Goal: Task Accomplishment & Management: Manage account settings

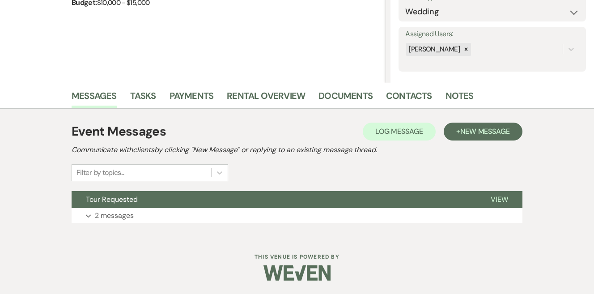
scroll to position [141, 0]
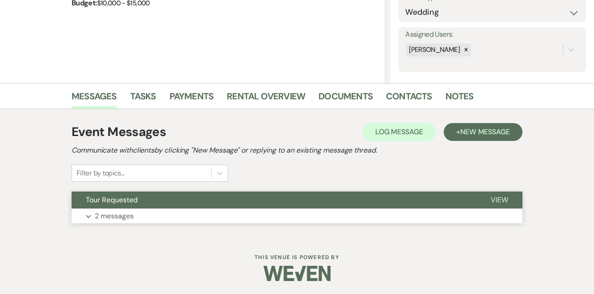
click at [152, 210] on button "Expand 2 messages" at bounding box center [297, 216] width 451 height 15
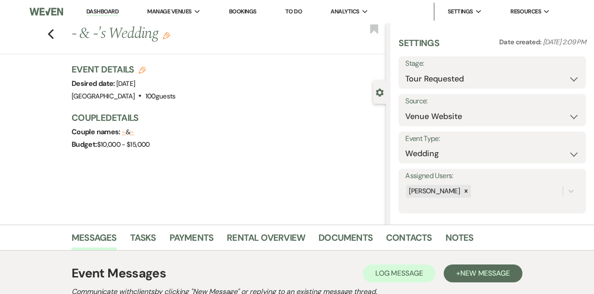
scroll to position [0, 0]
click at [114, 13] on link "Dashboard" at bounding box center [102, 12] width 32 height 9
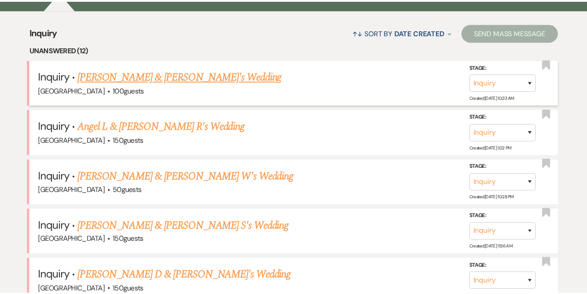
scroll to position [350, 0]
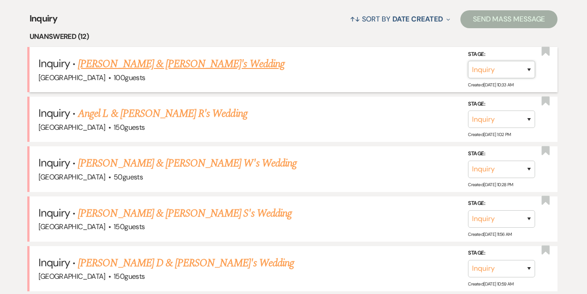
select select "8"
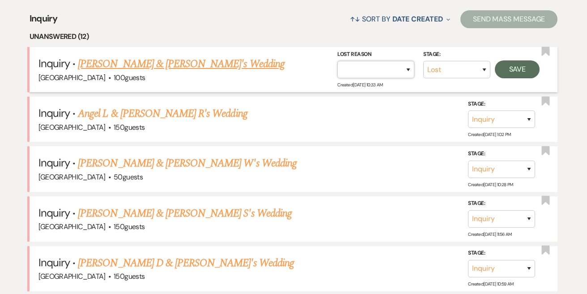
select select "2"
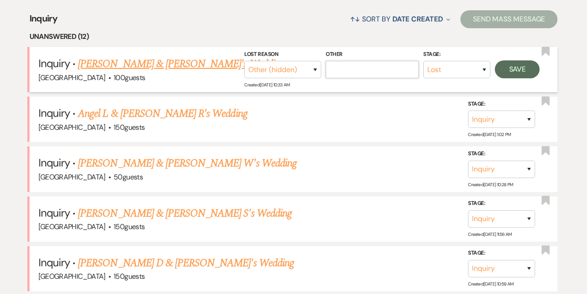
click at [402, 64] on input "Other" at bounding box center [372, 69] width 93 height 17
type input "zola"
click at [533, 66] on button "Save" at bounding box center [517, 69] width 45 height 18
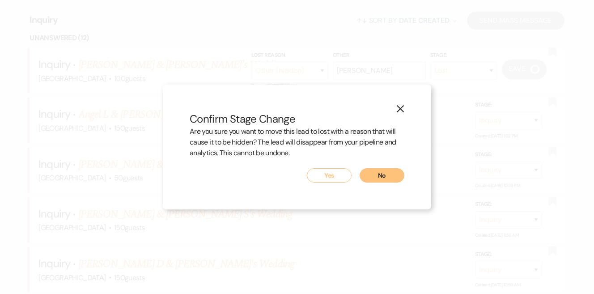
click at [313, 175] on button "Yes" at bounding box center [329, 175] width 45 height 14
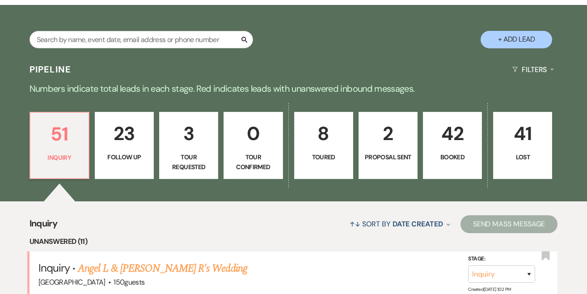
scroll to position [160, 0]
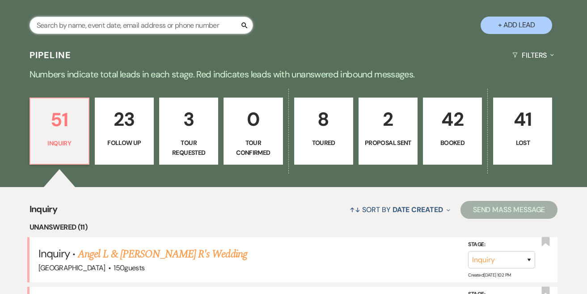
click at [136, 26] on input "text" at bounding box center [142, 25] width 224 height 17
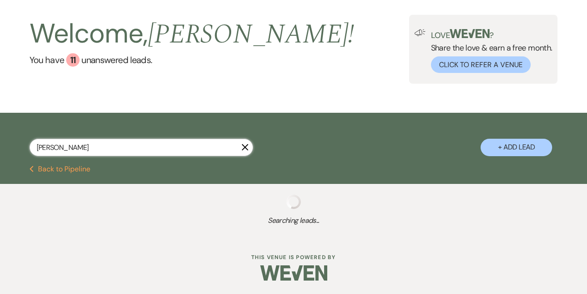
type input "manita"
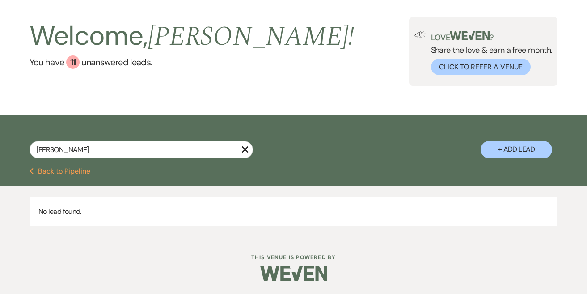
click at [247, 152] on use "button" at bounding box center [245, 149] width 7 height 7
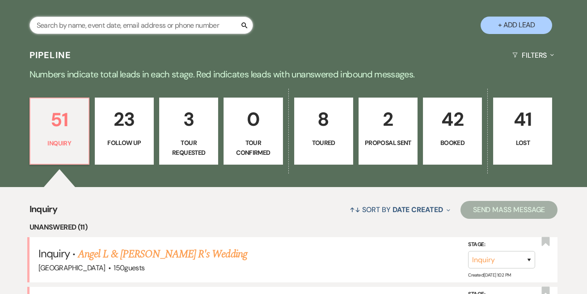
click at [148, 27] on input "text" at bounding box center [142, 25] width 224 height 17
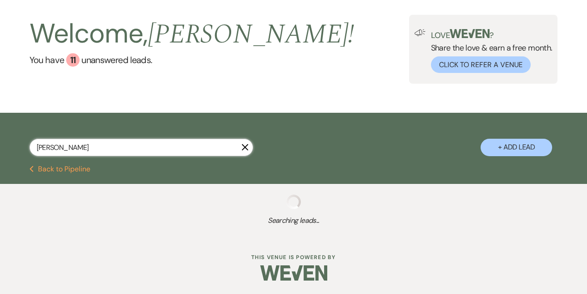
scroll to position [36, 0]
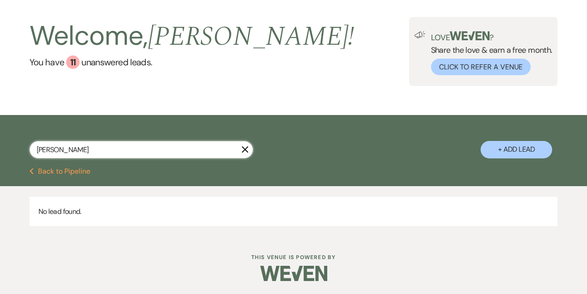
type input "Jeremiah"
drag, startPoint x: 148, startPoint y: 27, endPoint x: 243, endPoint y: 146, distance: 152.2
click at [243, 146] on icon "X" at bounding box center [245, 149] width 7 height 7
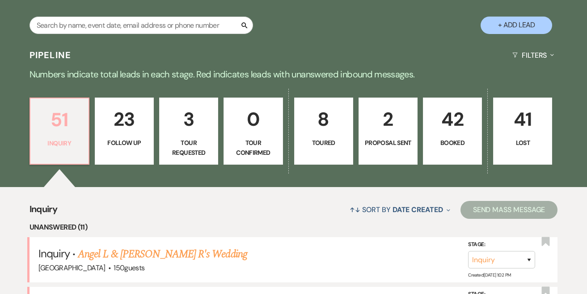
type input "Jeremiah"
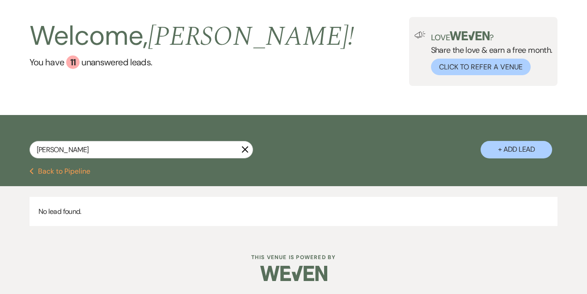
click at [81, 168] on button "Previous Back to Pipeline" at bounding box center [60, 171] width 61 height 7
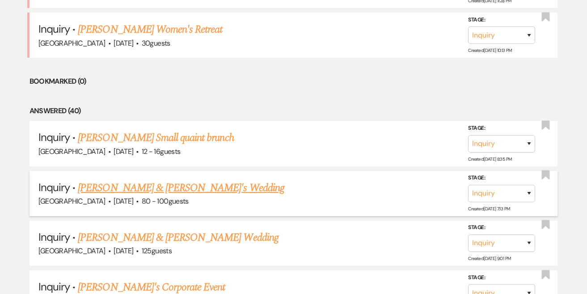
scroll to position [886, 0]
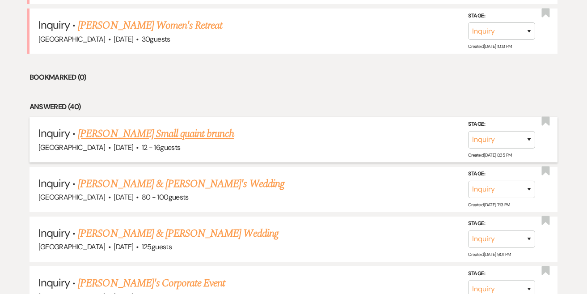
click at [184, 126] on link "[PERSON_NAME] Small quaint brunch" at bounding box center [156, 134] width 156 height 16
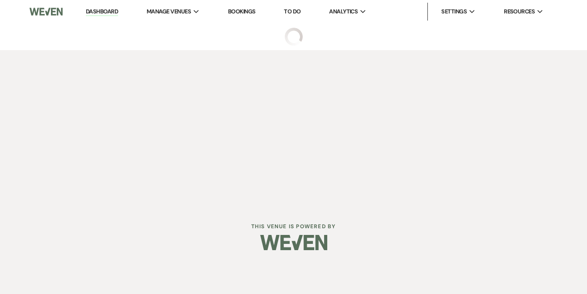
select select "5"
select select "13"
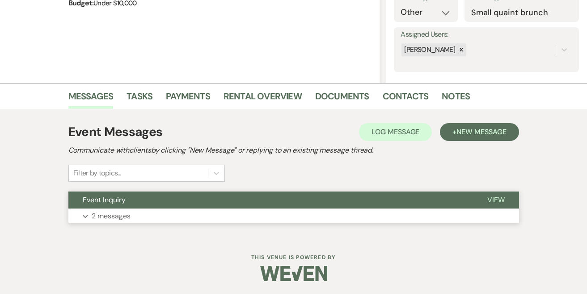
click at [128, 218] on p "2 messages" at bounding box center [111, 216] width 39 height 12
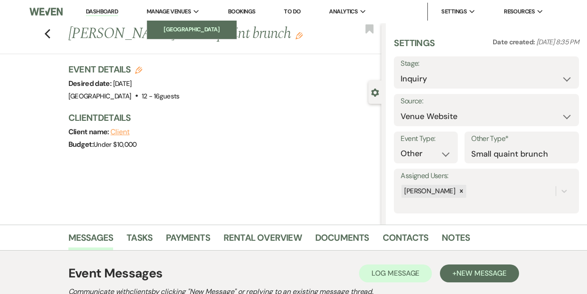
click at [188, 27] on li "[GEOGRAPHIC_DATA]" at bounding box center [192, 29] width 81 height 9
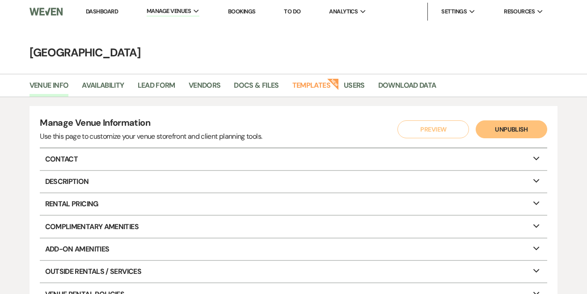
scroll to position [8, 0]
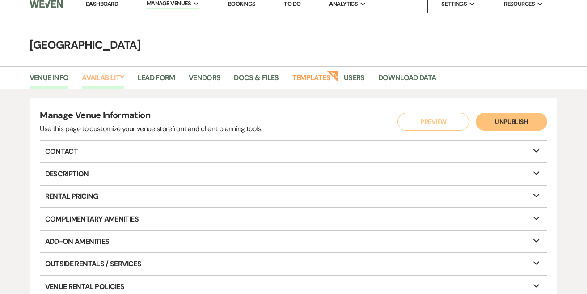
click at [101, 78] on link "Availability" at bounding box center [103, 80] width 42 height 17
select select "2"
select select "2026"
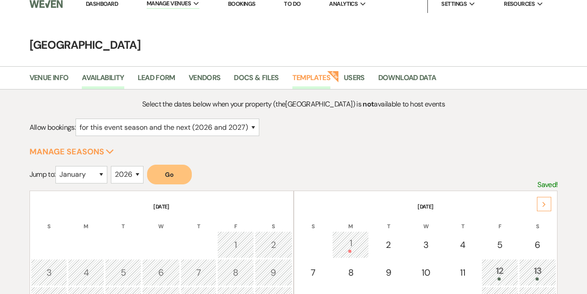
click at [324, 77] on link "Templates" at bounding box center [312, 80] width 38 height 17
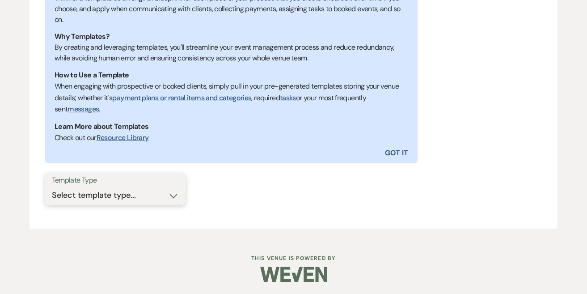
scroll to position [208, 0]
select select "Message Templates"
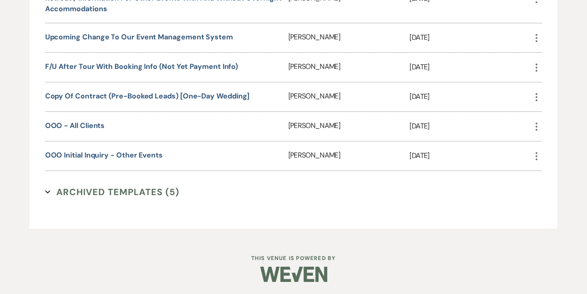
scroll to position [1230, 0]
click at [151, 190] on button "Archived Templates (5) Expand" at bounding box center [112, 192] width 134 height 13
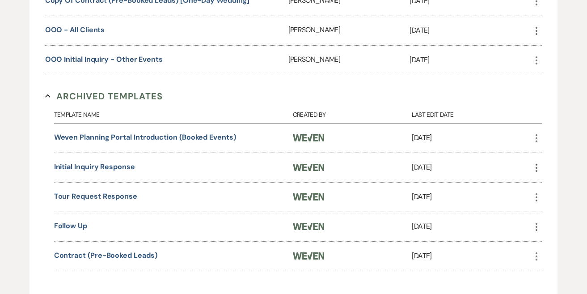
click at [129, 93] on button "Archived Templates Collapse" at bounding box center [104, 95] width 118 height 13
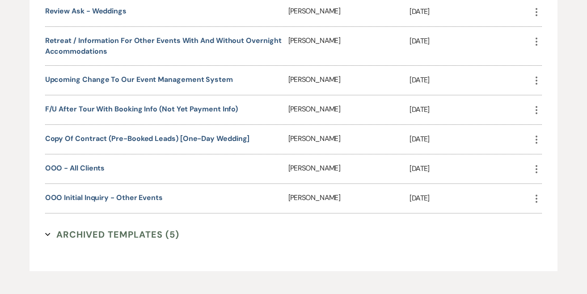
scroll to position [1176, 0]
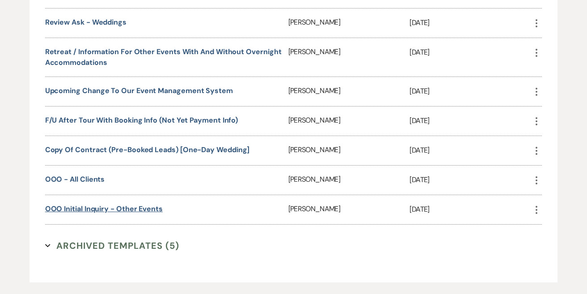
click at [132, 208] on link "OOO Initial Inquiry - other events" at bounding box center [104, 208] width 118 height 9
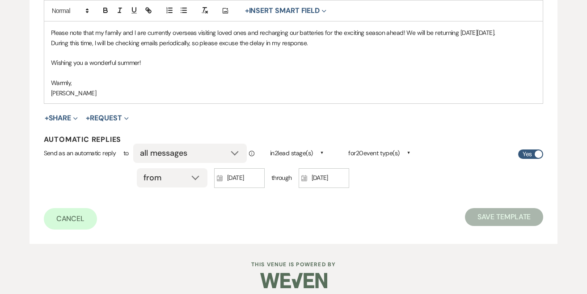
scroll to position [303, 0]
click at [537, 151] on span at bounding box center [539, 155] width 8 height 8
click at [537, 150] on input "Yes" at bounding box center [531, 154] width 25 height 9
checkbox input "false"
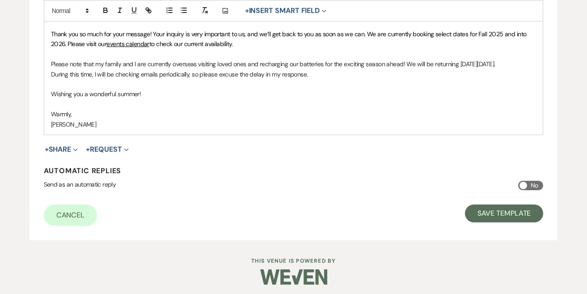
scroll to position [272, 0]
click at [498, 207] on button "Save Template" at bounding box center [504, 214] width 78 height 18
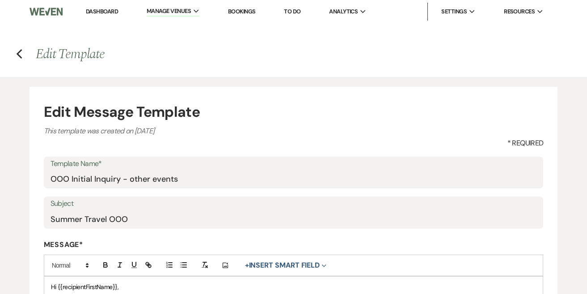
select select "Message Templates"
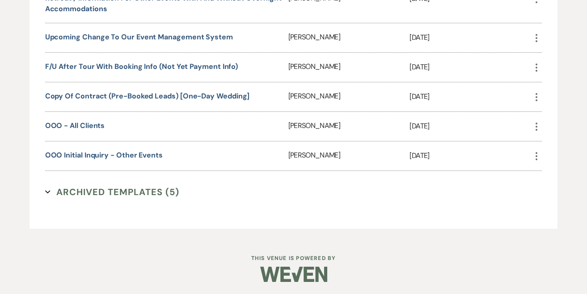
scroll to position [1230, 0]
click at [87, 118] on div "OOO - all clients" at bounding box center [166, 126] width 243 height 29
click at [87, 124] on link "OOO - all clients" at bounding box center [75, 125] width 60 height 9
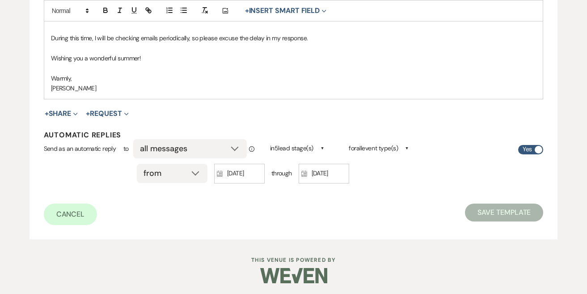
scroll to position [298, 0]
click at [532, 147] on input "Yes" at bounding box center [531, 150] width 25 height 9
checkbox input "false"
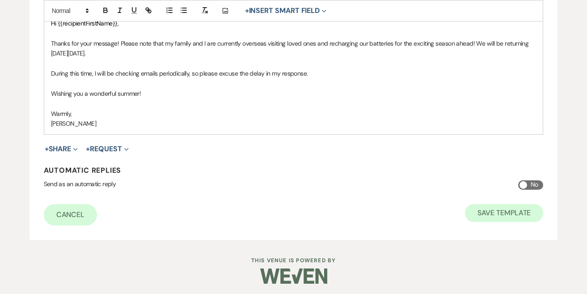
scroll to position [263, 0]
click at [494, 208] on button "Save Template" at bounding box center [504, 213] width 78 height 18
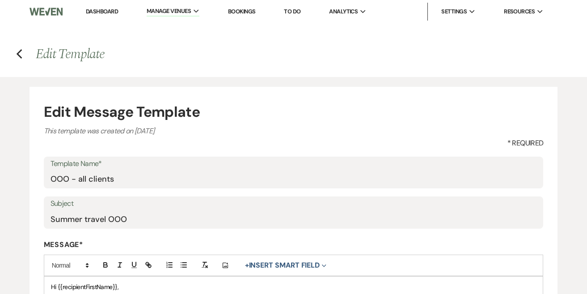
select select "Message Templates"
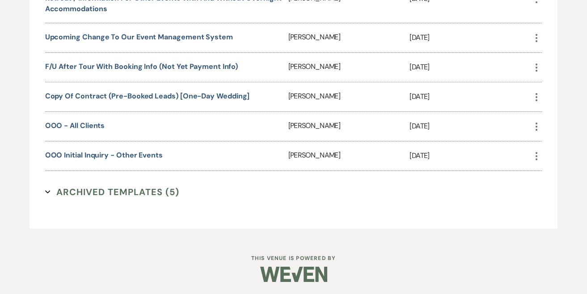
scroll to position [1230, 0]
click at [122, 95] on link "Copy of Contract (Pre-Booked Leads) [One-Day Wedding]" at bounding box center [147, 96] width 205 height 9
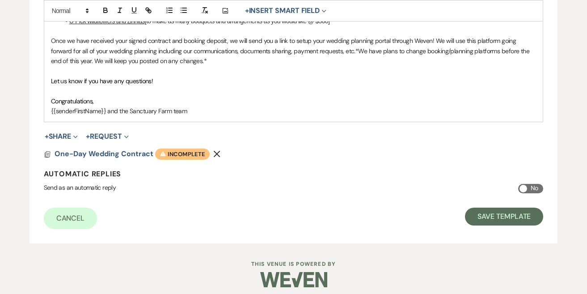
scroll to position [506, 0]
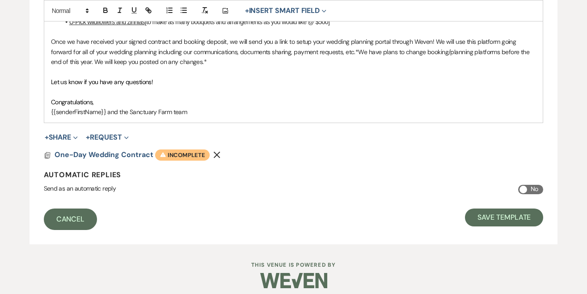
click at [66, 211] on link "Cancel" at bounding box center [71, 219] width 54 height 21
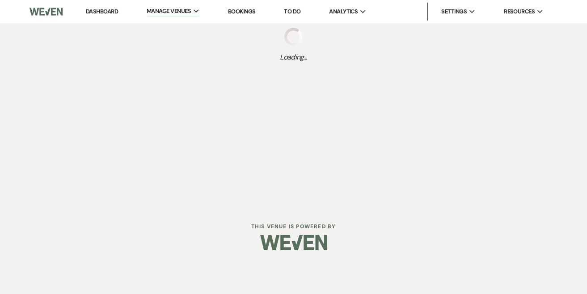
select select "Message Templates"
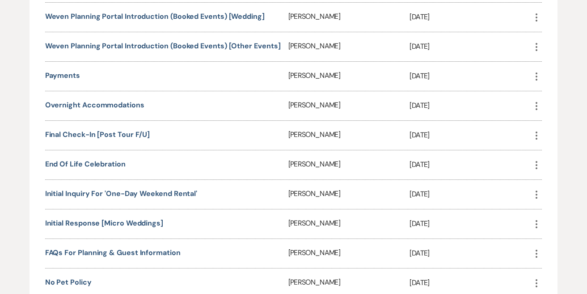
scroll to position [649, 0]
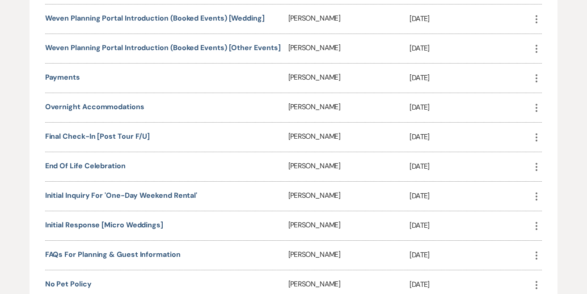
click at [92, 228] on div "Initial Response [Micro Weddings]" at bounding box center [166, 225] width 243 height 29
click at [92, 222] on link "Initial Response [Micro Weddings]" at bounding box center [104, 224] width 118 height 9
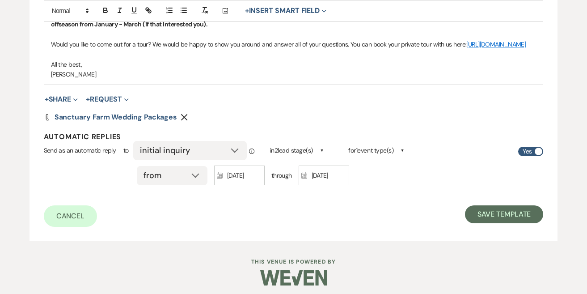
scroll to position [413, 0]
click at [532, 147] on input "Yes" at bounding box center [531, 151] width 25 height 9
checkbox input "false"
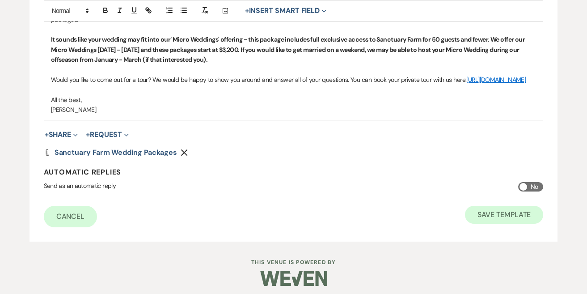
click at [496, 209] on button "Save Template" at bounding box center [504, 215] width 78 height 18
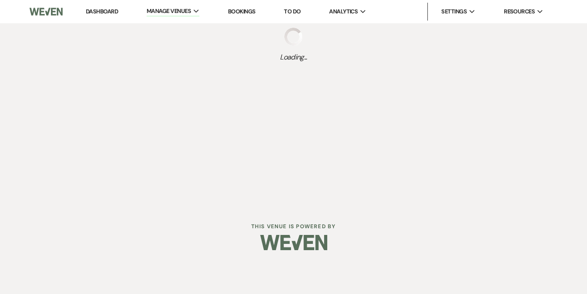
select select "Message Templates"
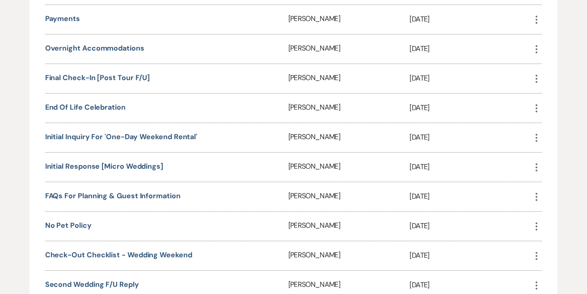
scroll to position [643, 0]
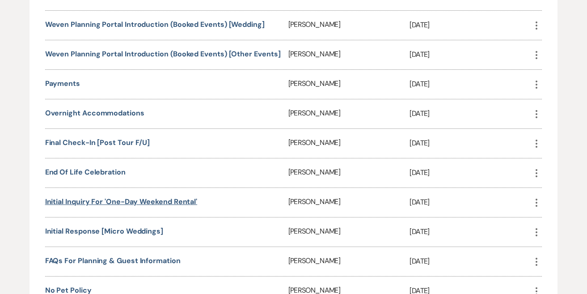
click at [150, 199] on link "Initial Inquiry for 'One-Day weekend rental'" at bounding box center [121, 201] width 152 height 9
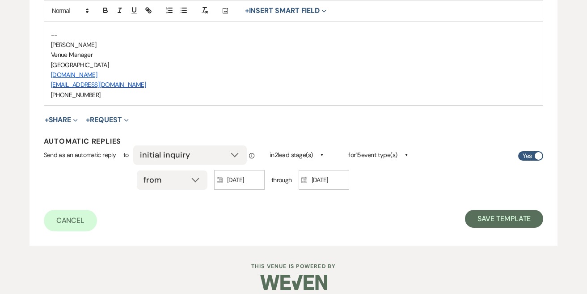
scroll to position [643, 0]
click at [525, 152] on input "Yes" at bounding box center [531, 156] width 25 height 9
checkbox input "false"
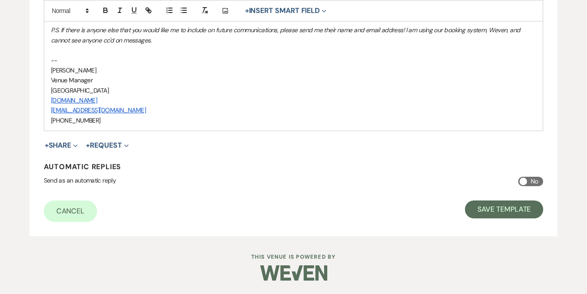
scroll to position [608, 0]
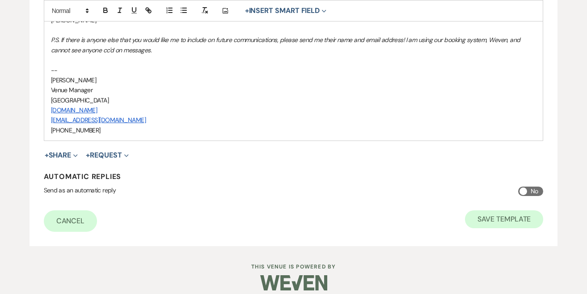
click at [499, 212] on button "Save Template" at bounding box center [504, 219] width 78 height 18
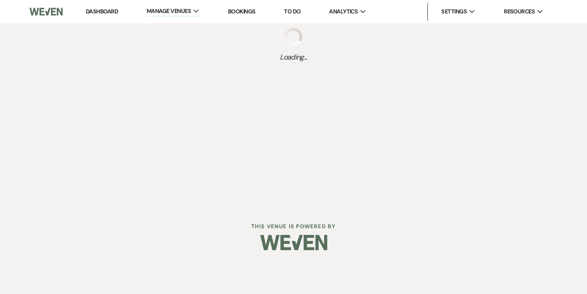
select select "Message Templates"
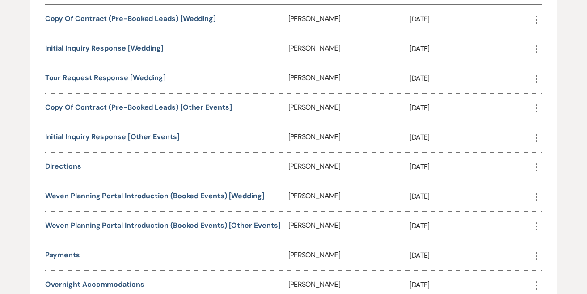
scroll to position [465, 0]
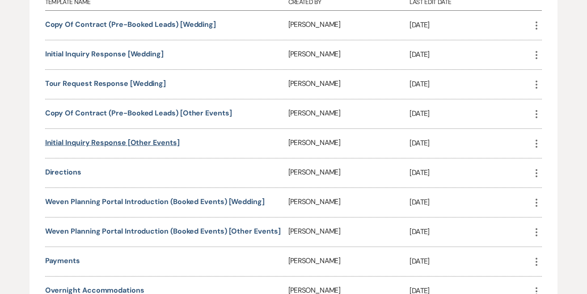
click at [149, 144] on link "Initial Inquiry Response [Other events]" at bounding box center [112, 142] width 135 height 9
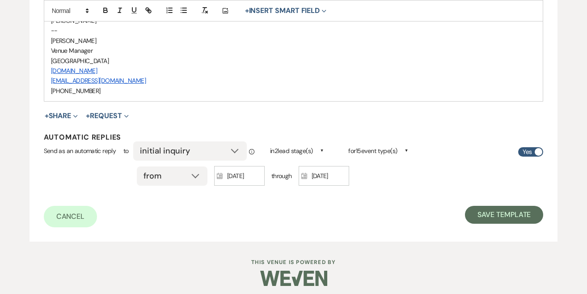
click at [538, 151] on input "Yes" at bounding box center [531, 151] width 25 height 9
checkbox input "false"
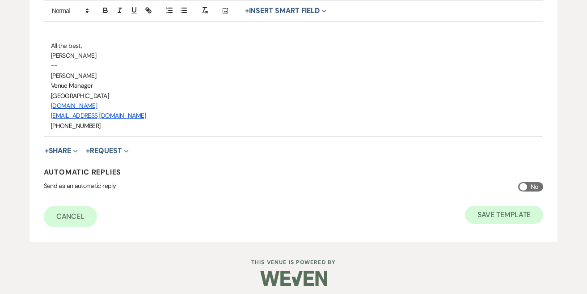
click at [507, 206] on button "Save Template" at bounding box center [504, 215] width 78 height 18
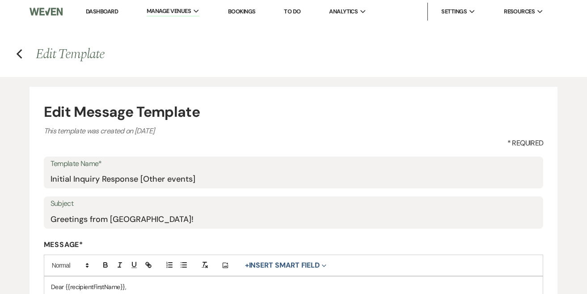
select select "Message Templates"
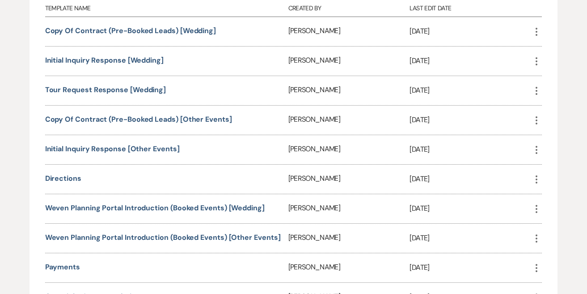
scroll to position [437, 0]
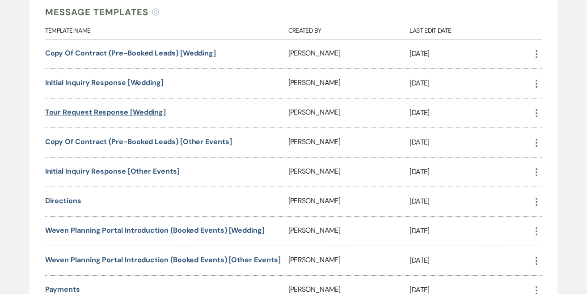
click at [113, 109] on link "Tour Request Response [Wedding]" at bounding box center [105, 111] width 121 height 9
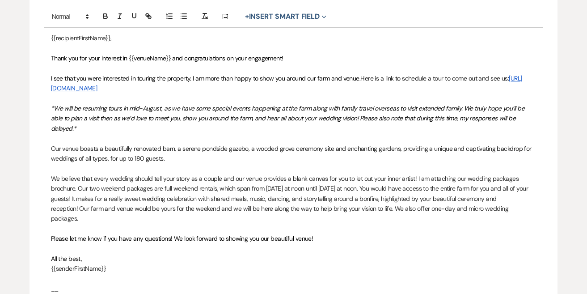
scroll to position [237, 0]
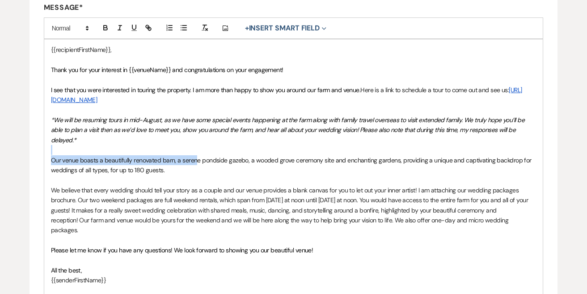
drag, startPoint x: 537, startPoint y: 130, endPoint x: 196, endPoint y: 147, distance: 341.4
click at [196, 147] on div "{{recipientFirstName}}, Thank you for your interest in {{venueName}} and congra…" at bounding box center [293, 205] width 499 height 332
click at [193, 156] on span "Our venue boasts a beautifully renovated barn, a serene pondside gazebo, a wood…" at bounding box center [292, 165] width 483 height 18
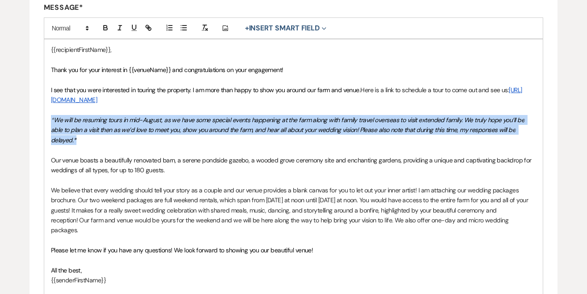
drag, startPoint x: 534, startPoint y: 129, endPoint x: -21, endPoint y: 121, distance: 555.3
click at [0, 121] on html "Dashboard Manage Venues Expand Sanctuary Farm Bookings To Do Analytics Expand S…" at bounding box center [293, 171] width 587 height 817
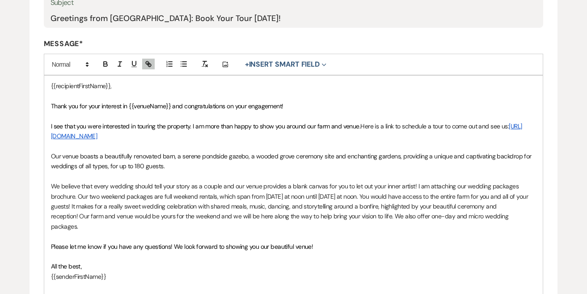
scroll to position [195, 0]
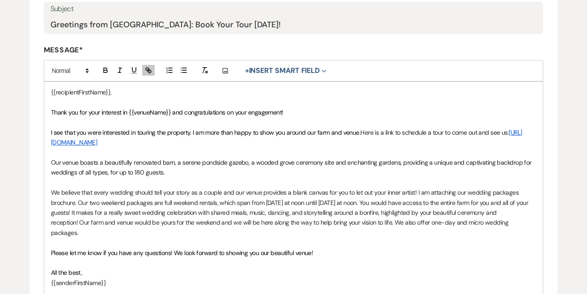
click at [51, 92] on p "{{recipientFirstName}}," at bounding box center [294, 92] width 486 height 10
click at [78, 208] on p "We believe that every wedding should tell your story as a couple and our venue …" at bounding box center [294, 212] width 486 height 50
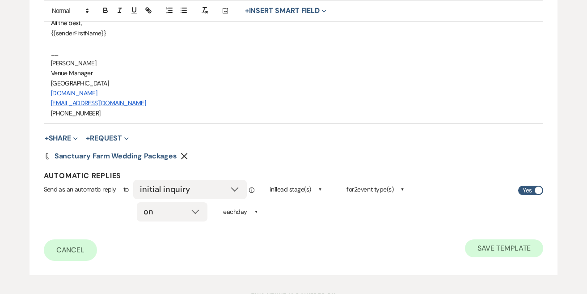
scroll to position [445, 0]
click at [499, 239] on button "Save Template" at bounding box center [504, 248] width 78 height 18
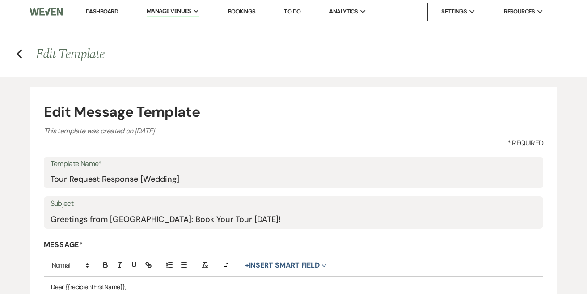
select select "Message Templates"
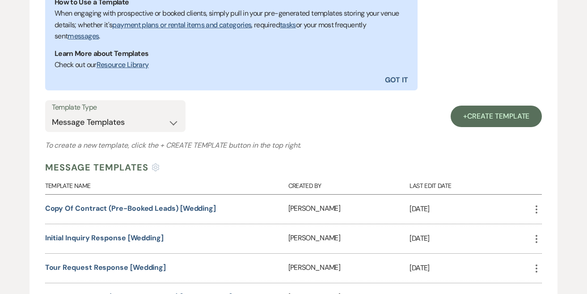
scroll to position [307, 0]
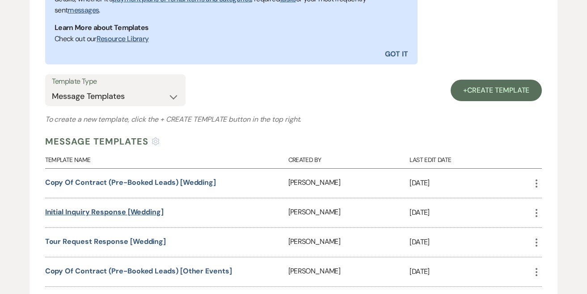
click at [101, 210] on link "Initial Inquiry Response [Wedding]" at bounding box center [104, 211] width 119 height 9
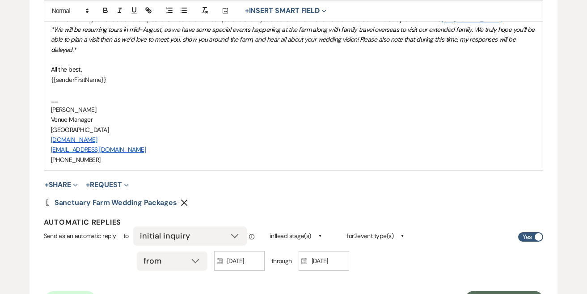
scroll to position [408, 0]
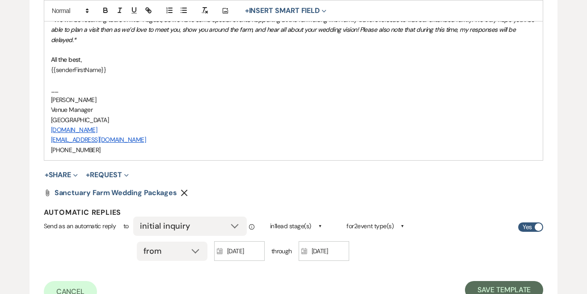
click at [539, 223] on span at bounding box center [539, 227] width 8 height 8
click at [539, 222] on input "Yes" at bounding box center [531, 226] width 25 height 9
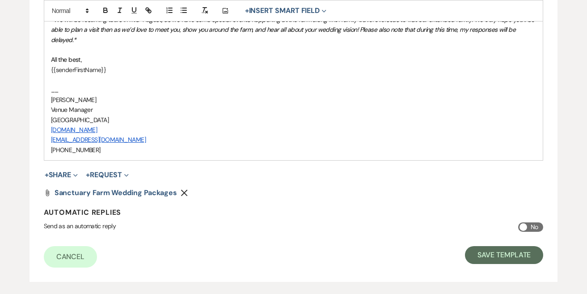
click at [527, 223] on span at bounding box center [524, 227] width 8 height 8
click at [527, 222] on input "No" at bounding box center [531, 226] width 25 height 9
checkbox input "true"
select select "initialInquiry"
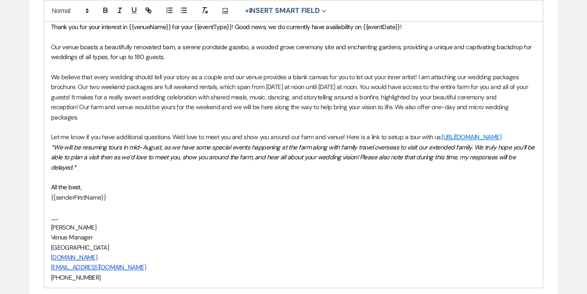
scroll to position [268, 0]
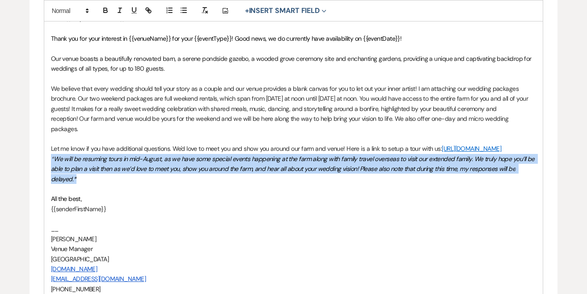
drag, startPoint x: 84, startPoint y: 176, endPoint x: 37, endPoint y: 151, distance: 52.6
click at [37, 151] on form "Edit Message Template This template was created on [DATE] * Required Template N…" at bounding box center [294, 137] width 529 height 638
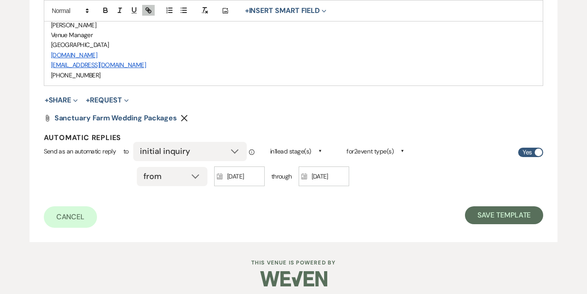
scroll to position [452, 0]
click at [196, 171] on div "from on" at bounding box center [172, 176] width 71 height 19
click at [195, 170] on div "from on" at bounding box center [172, 176] width 71 height 19
click at [187, 207] on div "Cancel Save Template" at bounding box center [294, 217] width 500 height 21
select select "on"
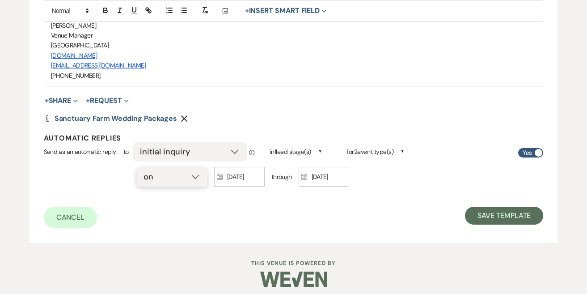
scroll to position [447, 0]
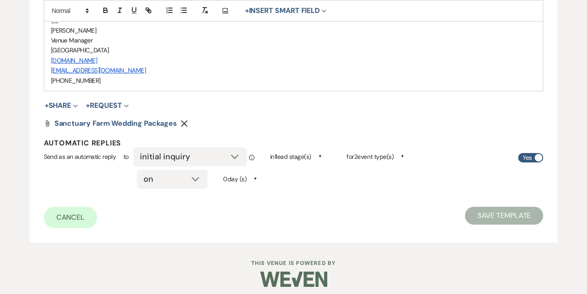
click at [236, 175] on span "0 day (s)" at bounding box center [234, 179] width 23 height 11
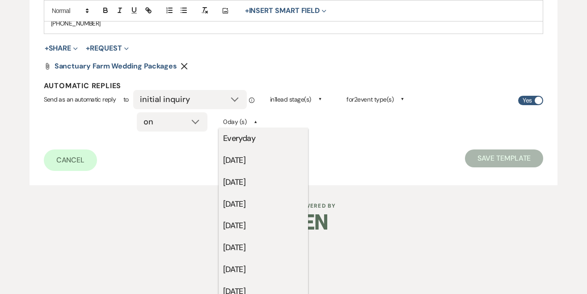
scroll to position [504, 0]
click at [247, 136] on li "Everyday" at bounding box center [263, 139] width 89 height 22
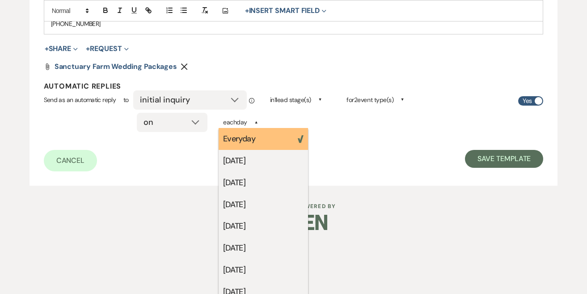
click at [390, 157] on div "Cancel Save Template" at bounding box center [294, 160] width 500 height 21
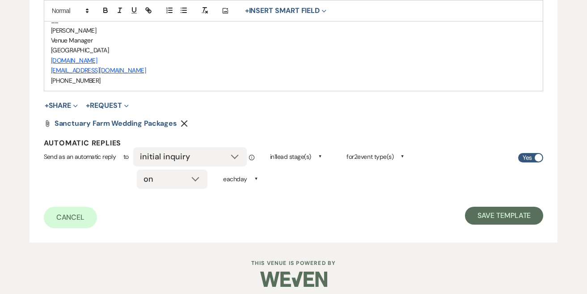
click at [393, 151] on span "for 2 event type(s)" at bounding box center [370, 156] width 47 height 11
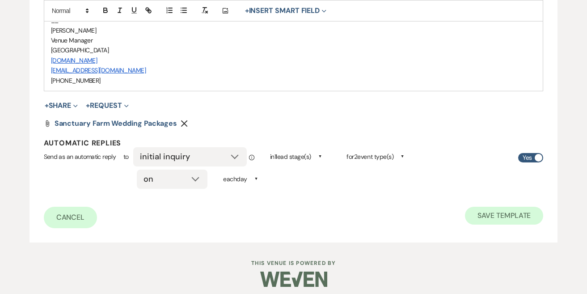
click at [494, 214] on button "Save Template" at bounding box center [504, 216] width 78 height 18
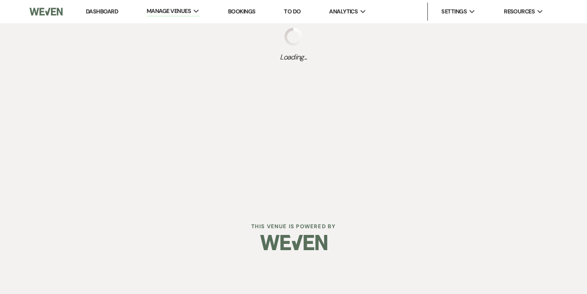
select select "Message Templates"
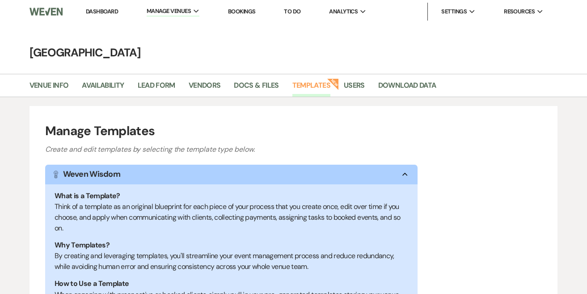
click at [107, 15] on link "Dashboard" at bounding box center [102, 12] width 32 height 8
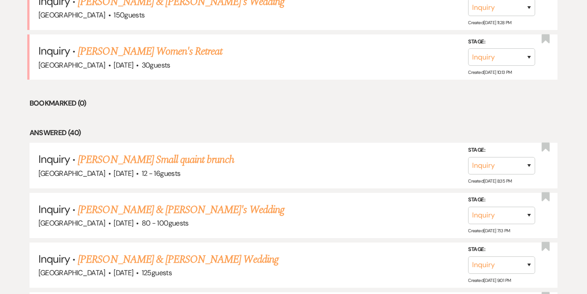
scroll to position [870, 0]
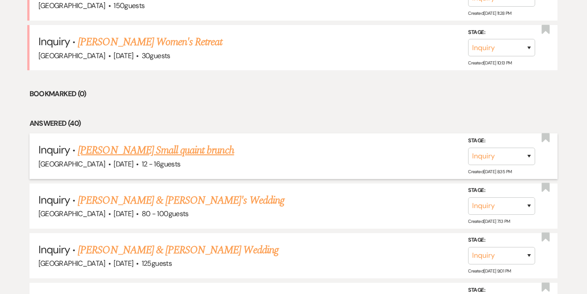
click at [145, 142] on link "[PERSON_NAME] Small quaint brunch" at bounding box center [156, 150] width 156 height 16
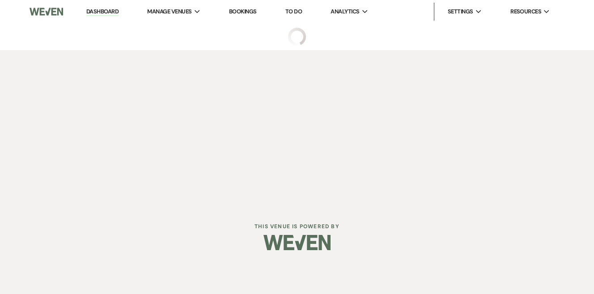
select select "5"
select select "13"
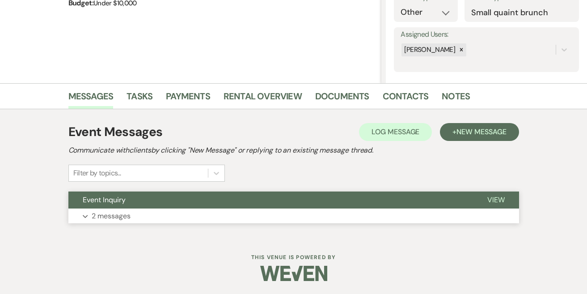
click at [125, 206] on button "Event Inquiry" at bounding box center [270, 200] width 405 height 17
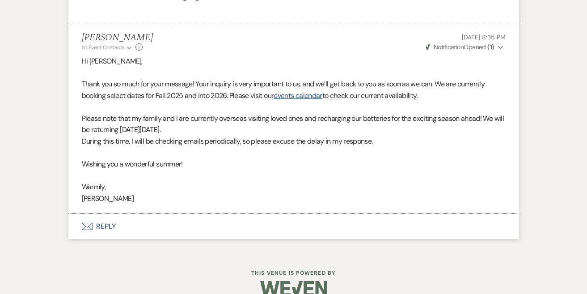
scroll to position [492, 0]
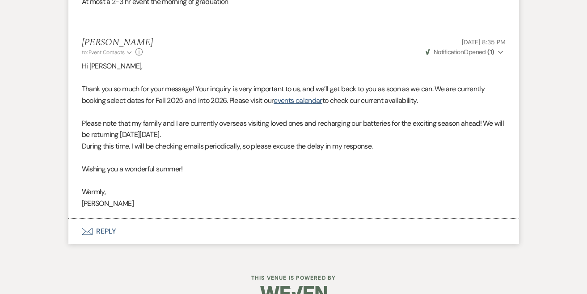
click at [107, 225] on button "Envelope Reply" at bounding box center [293, 231] width 451 height 25
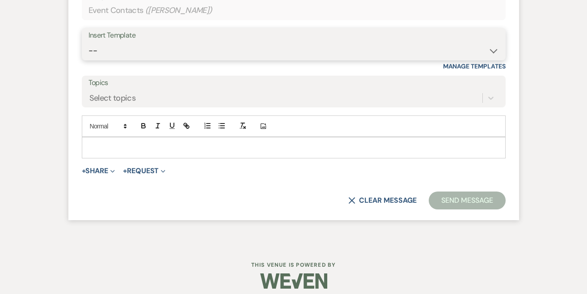
scroll to position [754, 0]
select select "4994"
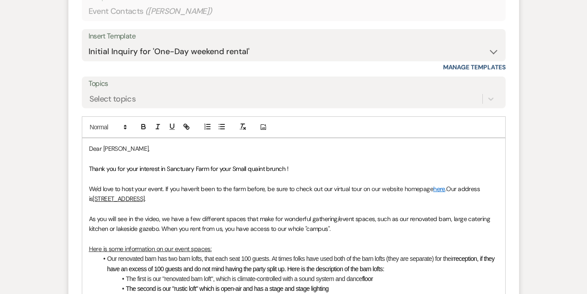
click at [176, 153] on p at bounding box center [294, 158] width 410 height 10
click at [250, 165] on span "Thank you for your interest in Sanctuary Farm for your Small quaint brunch !" at bounding box center [189, 169] width 200 height 8
click at [252, 165] on span "Thank you for your interest in Sanctuary Farm for your Small quaint brunch !" at bounding box center [189, 169] width 200 height 8
click at [268, 165] on span "Thank you for your interest in Sanctuary Farm for your Small Quaint brunch !" at bounding box center [189, 169] width 200 height 8
click at [284, 165] on span "Thank you for your interest in Sanctuary Farm for your Small Quaint Gradiation …" at bounding box center [204, 169] width 230 height 8
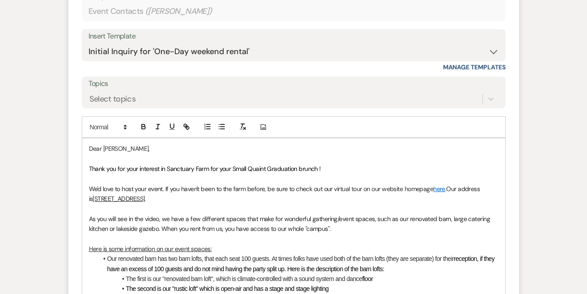
click at [288, 185] on span "We'd love to host your event. If you haven't been to the farm before, be sure t…" at bounding box center [213, 189] width 248 height 8
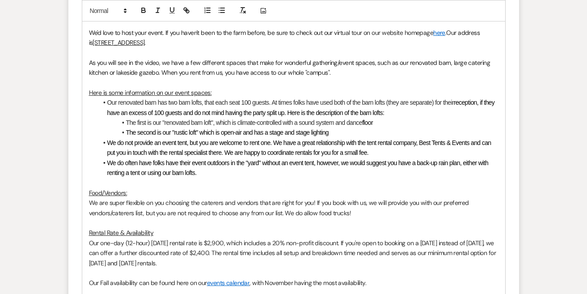
scroll to position [815, 0]
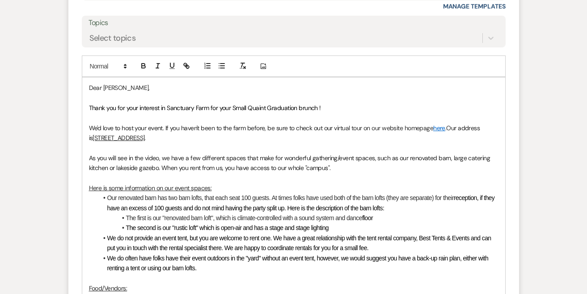
click at [288, 183] on p "Here is some information on our event spaces:" at bounding box center [294, 188] width 410 height 10
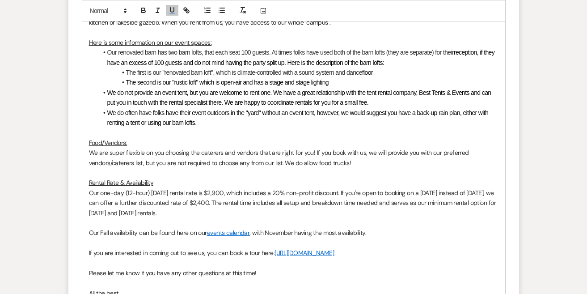
scroll to position [962, 0]
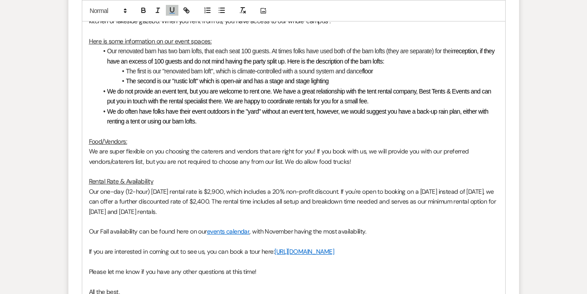
click at [102, 187] on span "Our one-day (12-hour) Saturday rental rate is $2,900, which includes a 20% non-…" at bounding box center [293, 201] width 409 height 28
click at [232, 187] on span "Our minimum weekend rental is for a full day one-day (12-hour) Saturday rental …" at bounding box center [291, 201] width 404 height 28
drag, startPoint x: 258, startPoint y: 178, endPoint x: 235, endPoint y: 178, distance: 22.8
click at [235, 187] on span "Our minimum weekend rental is for a full day (12-hour) Saturday rental rate is …" at bounding box center [294, 201] width 410 height 28
click at [246, 194] on span "Our minimum weekend rental is for a full day (12-hour) and our rental rate is $…" at bounding box center [294, 201] width 410 height 28
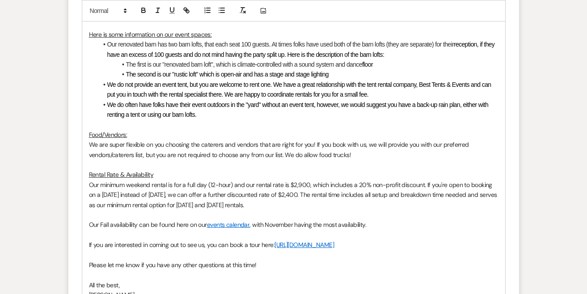
scroll to position [970, 0]
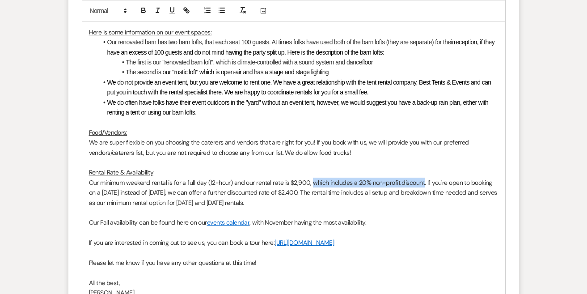
drag, startPoint x: 422, startPoint y: 170, endPoint x: 312, endPoint y: 170, distance: 110.1
click at [312, 179] on span "Our minimum weekend rental is for a full day (12-hour) and our rental rate is $…" at bounding box center [294, 193] width 410 height 28
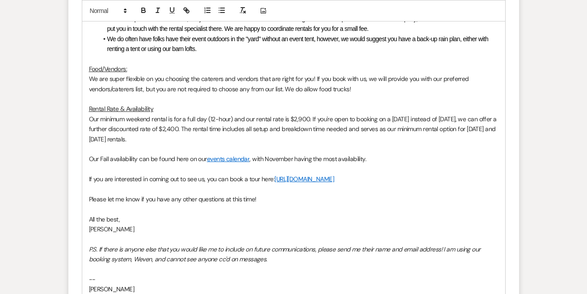
scroll to position [990, 0]
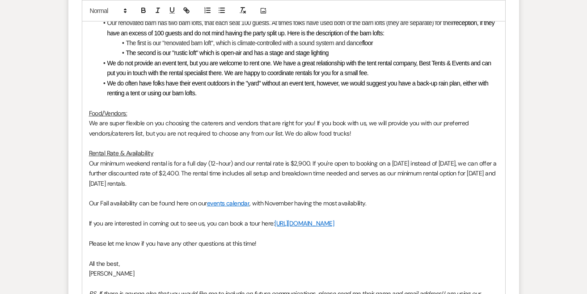
click at [315, 199] on span ", with November having the most availability." at bounding box center [308, 203] width 117 height 8
click at [329, 168] on p "Our minimum weekend rental is for a full day (12-hour) and our rental rate is $…" at bounding box center [294, 173] width 410 height 30
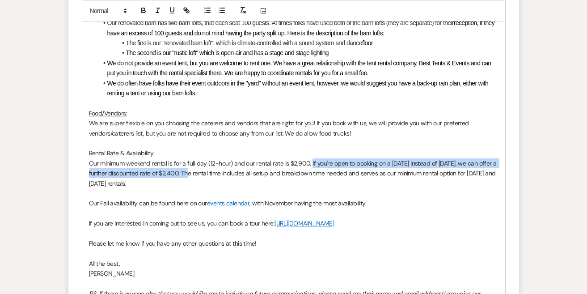
drag, startPoint x: 311, startPoint y: 149, endPoint x: 186, endPoint y: 159, distance: 126.1
click at [186, 159] on span "Our minimum weekend rental is for a full day (12-hour) and our rental rate is $…" at bounding box center [294, 173] width 410 height 28
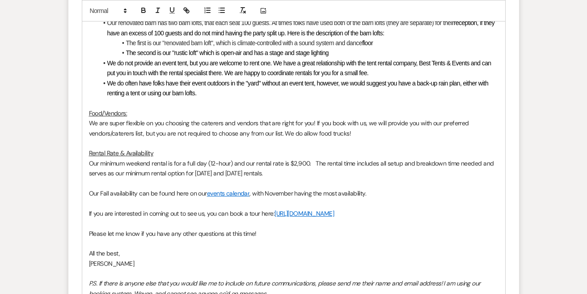
click at [183, 179] on p at bounding box center [294, 184] width 410 height 10
drag, startPoint x: 287, startPoint y: 162, endPoint x: 71, endPoint y: 161, distance: 216.1
click at [71, 161] on form "Reply X Draft saved! Recipients* Event Contacts ( Pamela Pettis ) Insert Templa…" at bounding box center [293, 84] width 451 height 726
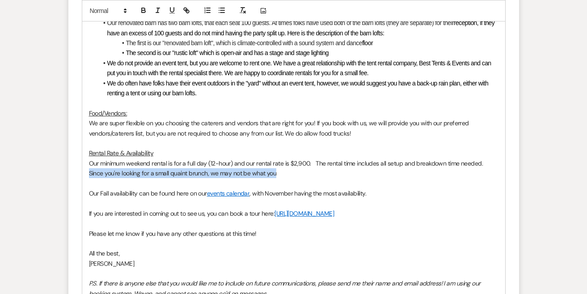
drag, startPoint x: 485, startPoint y: 149, endPoint x: 485, endPoint y: 154, distance: 5.0
click at [485, 158] on p "Our minimum weekend rental is for a full day (12-hour) and our rental rate is $…" at bounding box center [294, 168] width 410 height 20
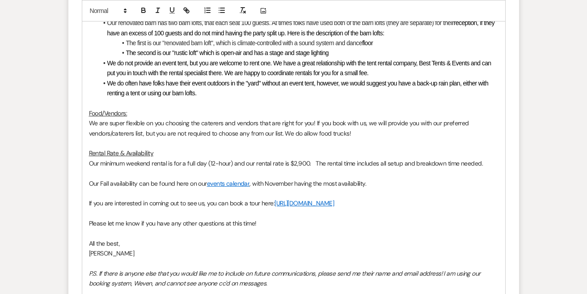
scroll to position [1006, 0]
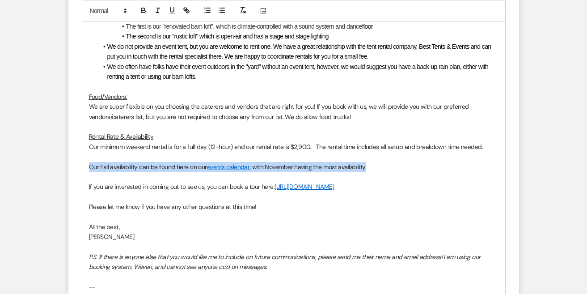
drag, startPoint x: 392, startPoint y: 157, endPoint x: 77, endPoint y: 150, distance: 316.0
click at [77, 151] on form "Reply X Draft saved! Recipients* Event Contacts ( Pamela Pettis ) Insert Templa…" at bounding box center [293, 61] width 451 height 715
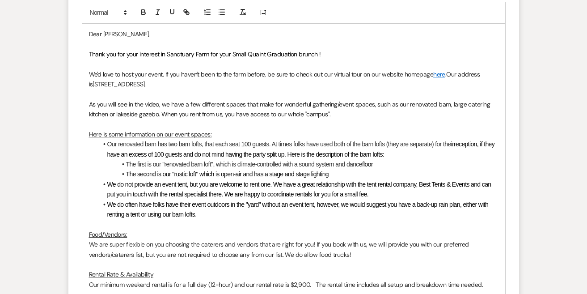
scroll to position [868, 0]
drag, startPoint x: 482, startPoint y: 135, endPoint x: 458, endPoint y: 133, distance: 24.2
click at [458, 140] on li "Our renovated barn has two barn lofts, that each seat 100 guests. At times folk…" at bounding box center [298, 150] width 401 height 20
click at [428, 145] on li "Our renovated barn has two barn lofts, that each seat 100 guests. At times folk…" at bounding box center [298, 150] width 401 height 20
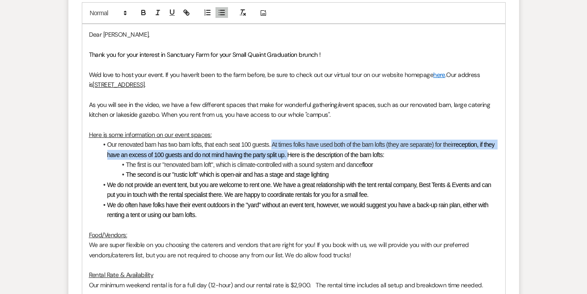
drag, startPoint x: 303, startPoint y: 144, endPoint x: 276, endPoint y: 134, distance: 29.4
click at [276, 140] on li "Our renovated barn has two barn lofts, that each seat 100 guests. At times folk…" at bounding box center [298, 150] width 401 height 20
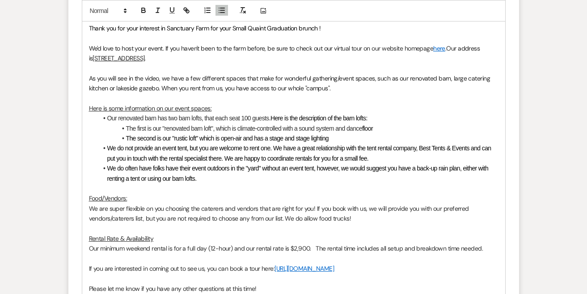
scroll to position [895, 0]
click at [269, 164] on li "We do often have folks have their event outdoors in the "yard" without an event…" at bounding box center [298, 173] width 401 height 20
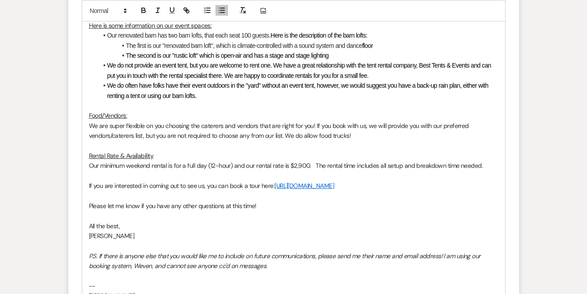
scroll to position [994, 0]
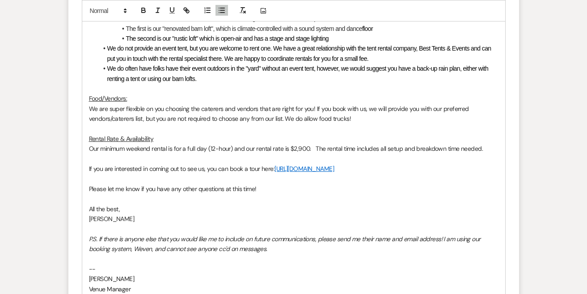
click at [301, 145] on span "Our minimum weekend rental is for a full day (12-hour) and our rental rate is $…" at bounding box center [286, 149] width 395 height 8
click at [305, 164] on p "If you are interested in coming out to see us, you can book a tour here: https:…" at bounding box center [294, 169] width 410 height 10
click at [487, 144] on p "Our minimum weekend rental is for a full day (12-hour) and our rental rate is $…" at bounding box center [294, 149] width 410 height 10
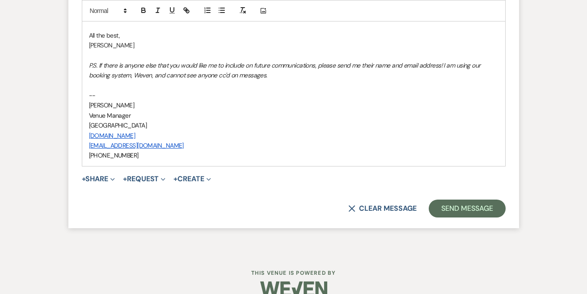
scroll to position [1167, 0]
click at [484, 200] on button "Send Message" at bounding box center [467, 209] width 77 height 18
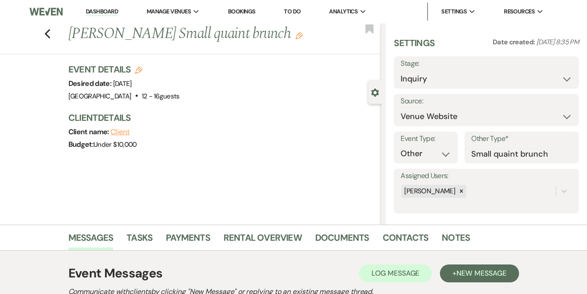
scroll to position [0, 0]
click at [97, 14] on link "Dashboard" at bounding box center [102, 12] width 32 height 9
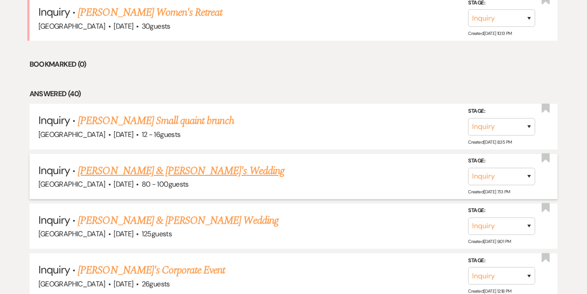
scroll to position [900, 0]
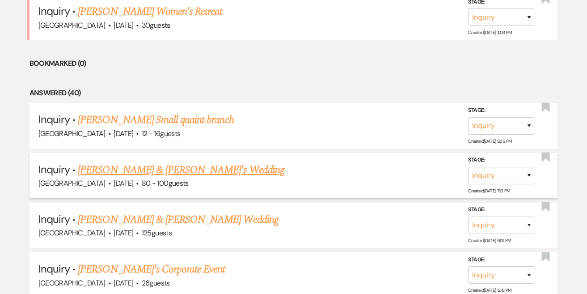
click at [98, 162] on link "[PERSON_NAME] & [PERSON_NAME]'s Wedding" at bounding box center [181, 170] width 207 height 16
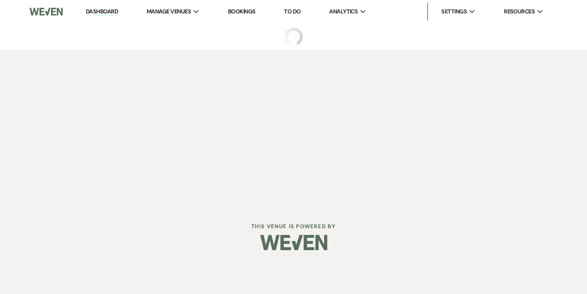
select select "5"
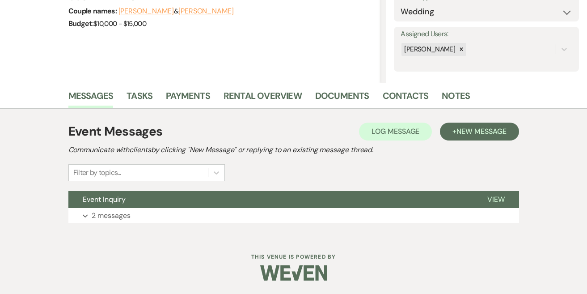
scroll to position [141, 0]
click at [92, 226] on div "Event Messages Log Log Message + New Message Communicate with clients by clicki…" at bounding box center [293, 173] width 451 height 110
click at [104, 207] on button "Event Inquiry" at bounding box center [270, 200] width 405 height 17
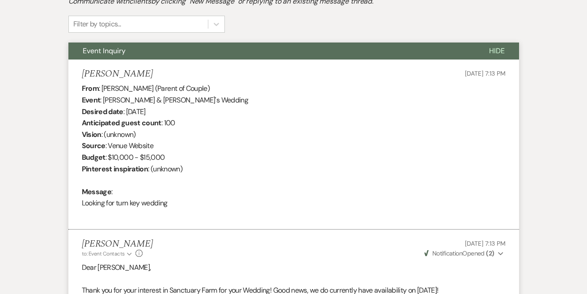
scroll to position [275, 0]
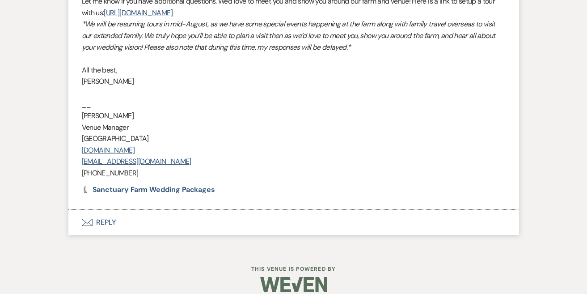
click at [114, 214] on button "Envelope Reply" at bounding box center [293, 222] width 451 height 25
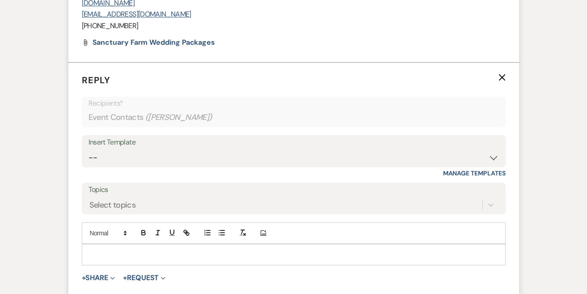
scroll to position [900, 0]
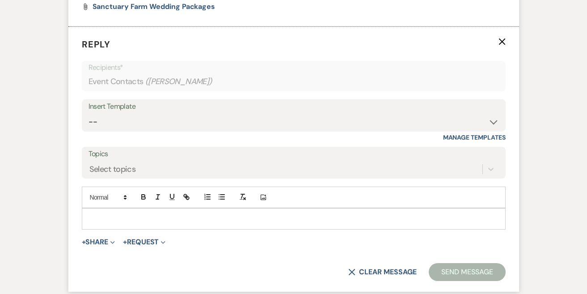
click at [114, 214] on div at bounding box center [293, 219] width 423 height 21
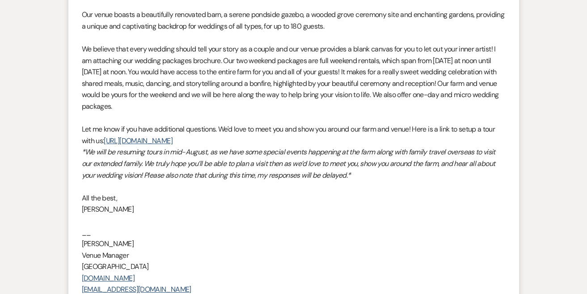
scroll to position [589, 0]
drag, startPoint x: 308, startPoint y: 132, endPoint x: 419, endPoint y: 122, distance: 111.4
click at [419, 123] on p "Let me know if you have additional questions. We'd love to meet you and show yo…" at bounding box center [294, 134] width 424 height 23
copy p "Here is a link to setup a tour with us: https://calendly.com/sanctuaryfarmhost/…"
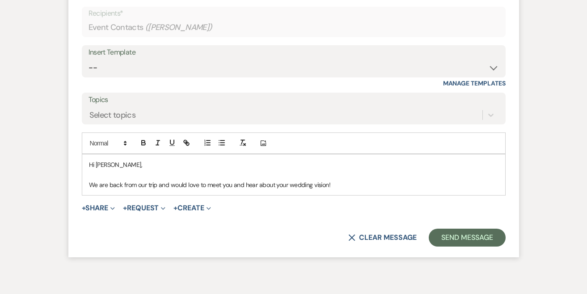
scroll to position [961, 0]
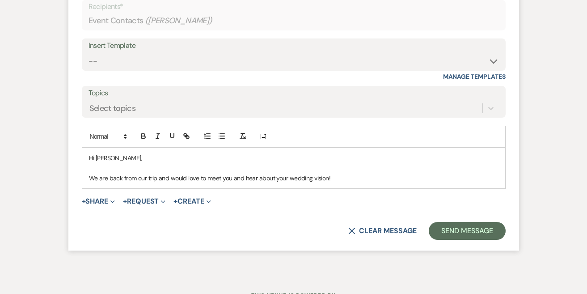
click at [397, 173] on p "We are back from our trip and would love to meet you and hear about your weddin…" at bounding box center [294, 178] width 410 height 10
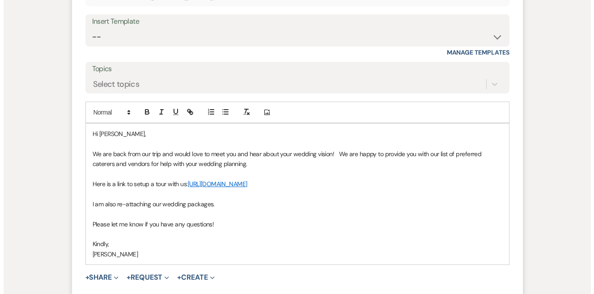
scroll to position [994, 0]
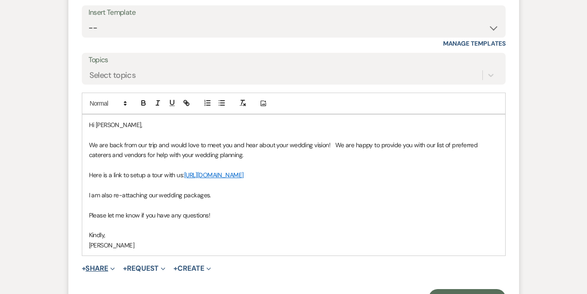
click at [106, 265] on button "+ Share Expand" at bounding box center [99, 268] width 34 height 7
click at [110, 281] on span "Doc Upload Documents" at bounding box center [118, 285] width 51 height 9
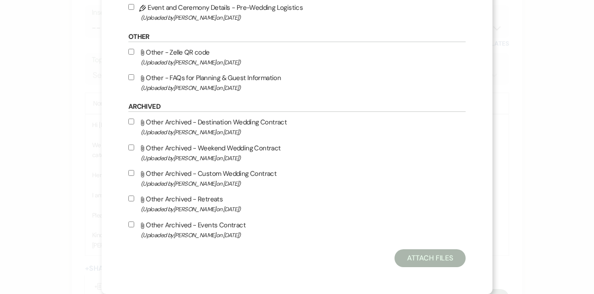
scroll to position [835, 0]
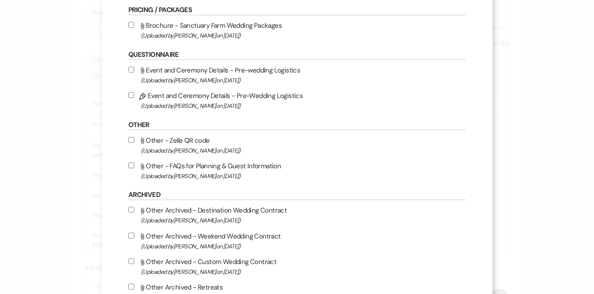
click at [134, 28] on input "Attach File Brochure - Sanctuary Farm Wedding Packages (Uploaded by Pam Morrow …" at bounding box center [131, 25] width 6 height 6
checkbox input "true"
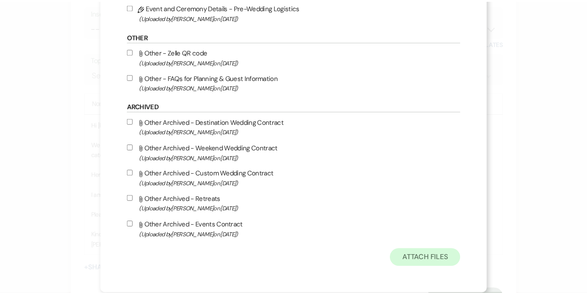
scroll to position [949, 0]
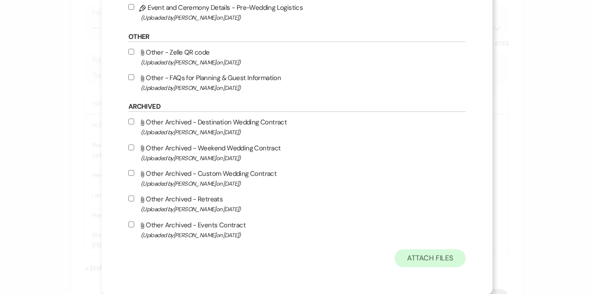
click at [395, 250] on button "Attach Files" at bounding box center [430, 258] width 71 height 18
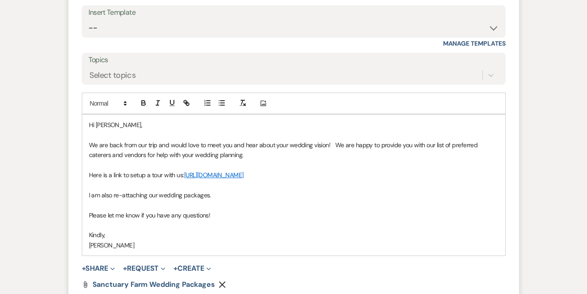
click at [208, 190] on p "I am also re-attaching our wedding packages." at bounding box center [294, 195] width 410 height 10
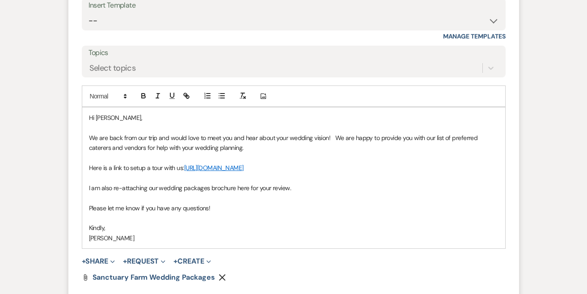
click at [187, 213] on p at bounding box center [294, 218] width 410 height 10
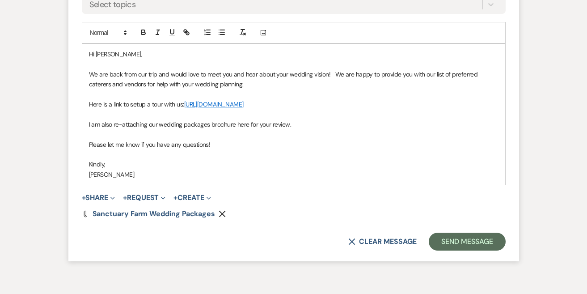
scroll to position [1065, 0]
click at [457, 232] on button "Send Message" at bounding box center [467, 241] width 77 height 18
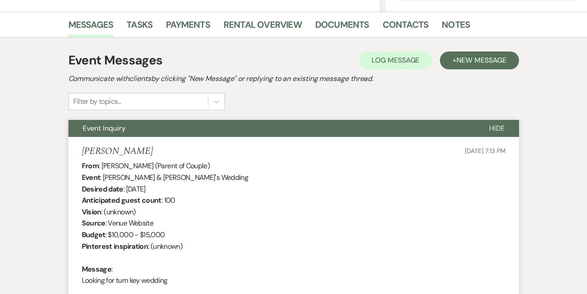
scroll to position [0, 0]
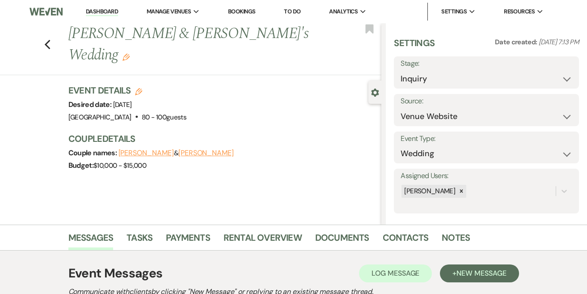
click at [106, 15] on link "Dashboard" at bounding box center [102, 12] width 32 height 9
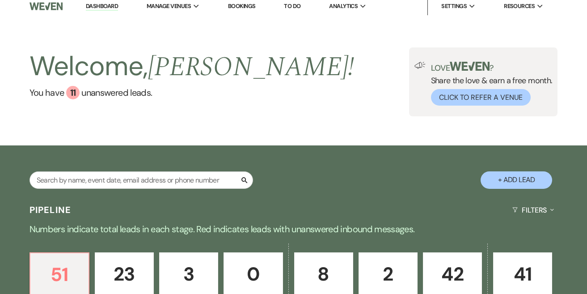
scroll to position [9, 0]
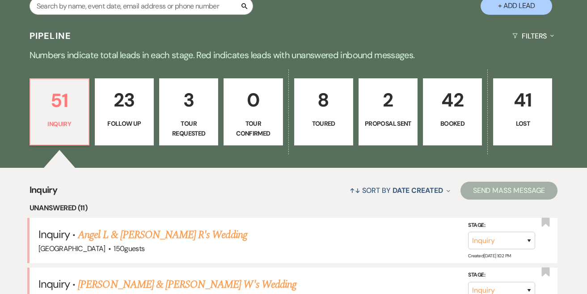
click at [443, 101] on p "42" at bounding box center [452, 100] width 47 height 30
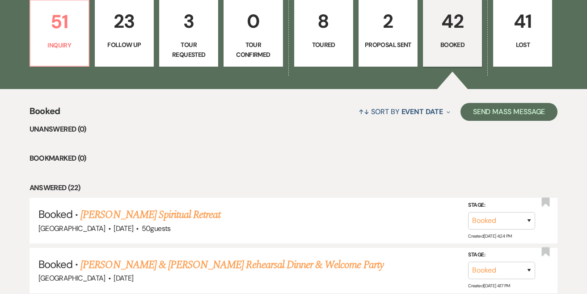
scroll to position [259, 0]
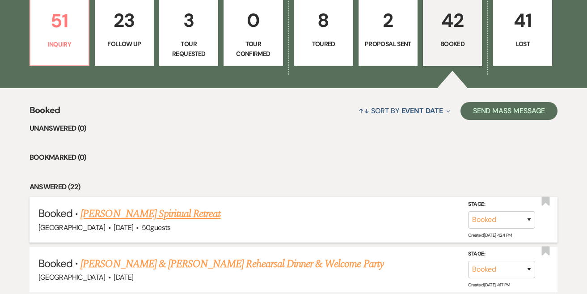
click at [178, 214] on link "[PERSON_NAME] Spiritual Retreat" at bounding box center [151, 214] width 140 height 16
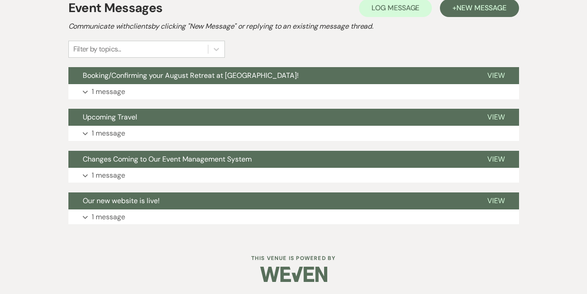
scroll to position [187, 0]
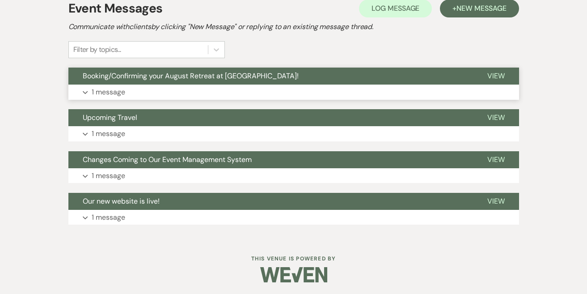
click at [236, 87] on button "Expand 1 message" at bounding box center [293, 92] width 451 height 15
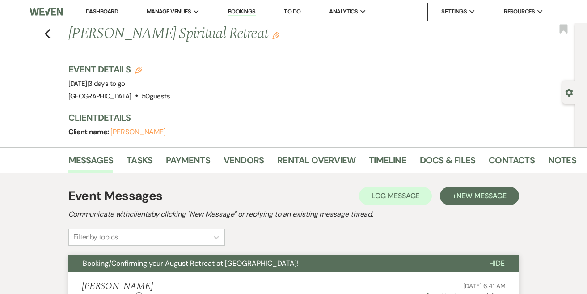
scroll to position [0, 0]
click at [106, 11] on link "Dashboard" at bounding box center [102, 12] width 32 height 8
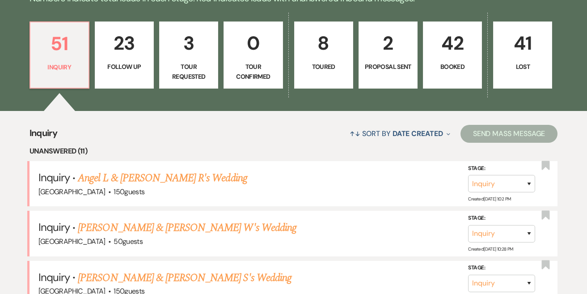
scroll to position [237, 0]
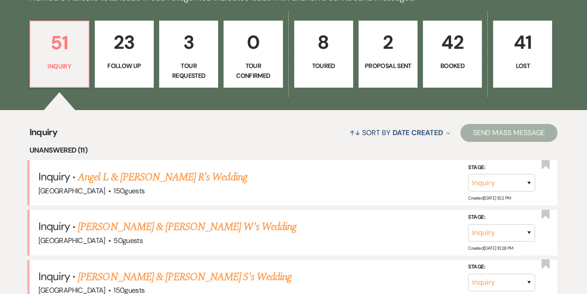
click at [460, 55] on p "42" at bounding box center [452, 42] width 47 height 30
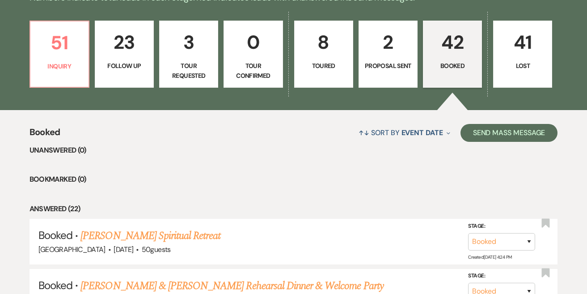
scroll to position [247, 0]
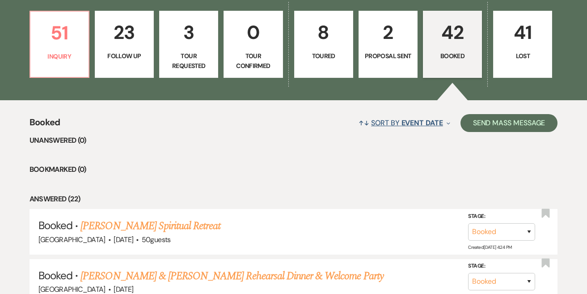
click at [400, 120] on button "↑↓ Sort By Event Date Expand" at bounding box center [404, 123] width 98 height 24
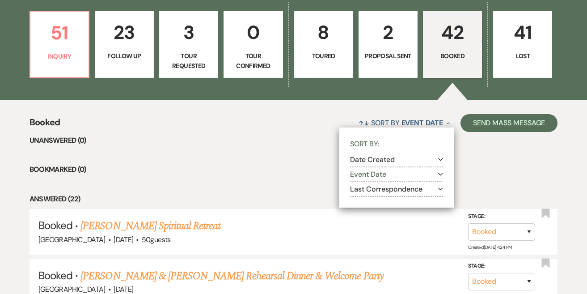
click at [374, 185] on button "Last Correspondence Expand" at bounding box center [396, 188] width 93 height 7
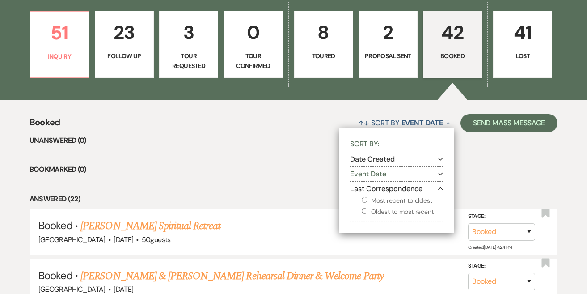
click at [380, 201] on label "Most recent to oldest" at bounding box center [402, 200] width 81 height 11
click at [368, 201] on input "Most recent to oldest" at bounding box center [365, 200] width 6 height 6
radio input "true"
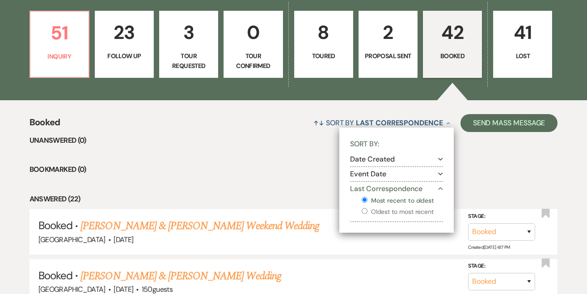
click at [230, 166] on li "Bookmarked (0)" at bounding box center [294, 170] width 529 height 12
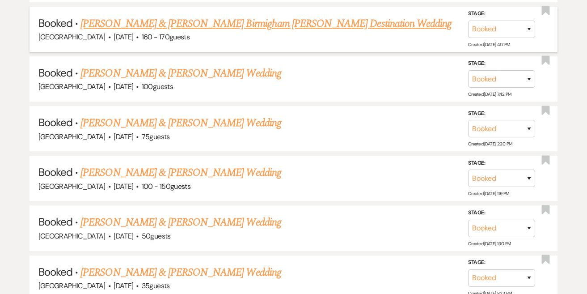
scroll to position [550, 0]
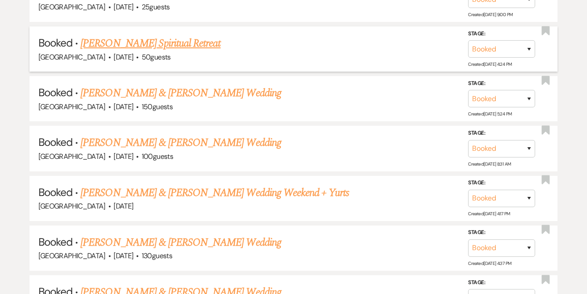
click at [211, 35] on link "[PERSON_NAME] Spiritual Retreat" at bounding box center [151, 43] width 140 height 16
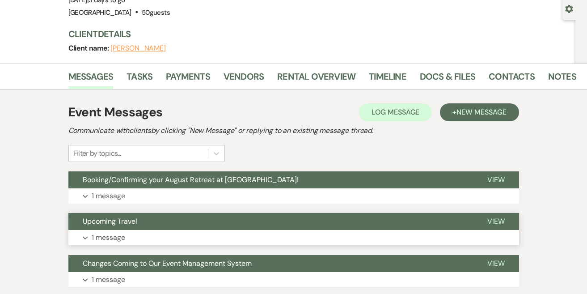
scroll to position [47, 0]
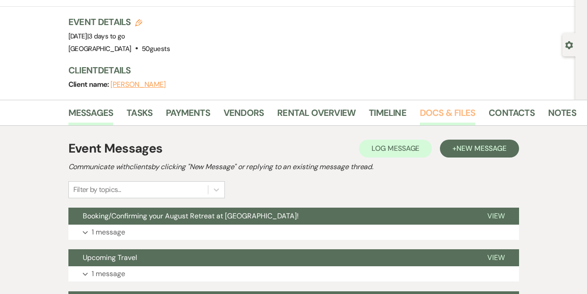
click at [461, 114] on link "Docs & Files" at bounding box center [447, 116] width 55 height 20
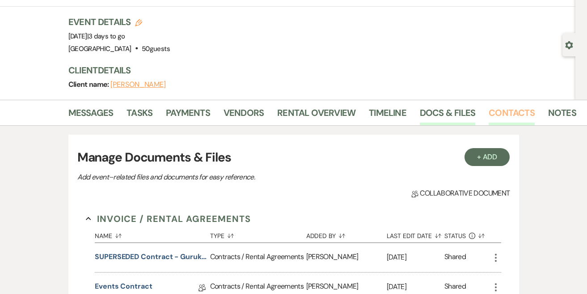
click at [508, 117] on link "Contacts" at bounding box center [512, 116] width 46 height 20
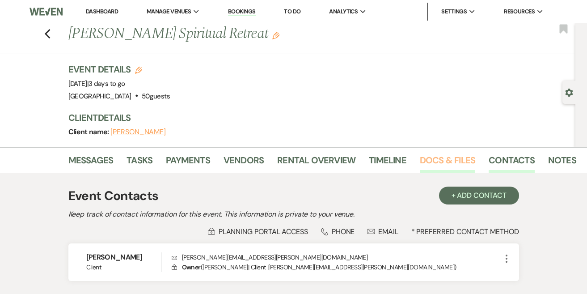
click at [429, 157] on link "Docs & Files" at bounding box center [447, 163] width 55 height 20
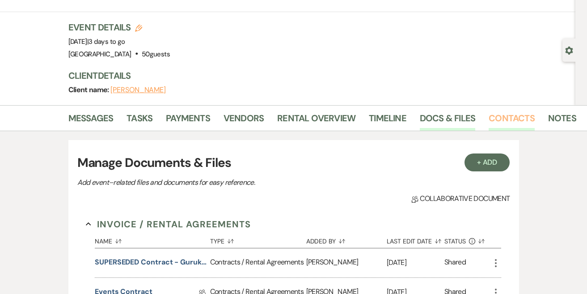
scroll to position [44, 0]
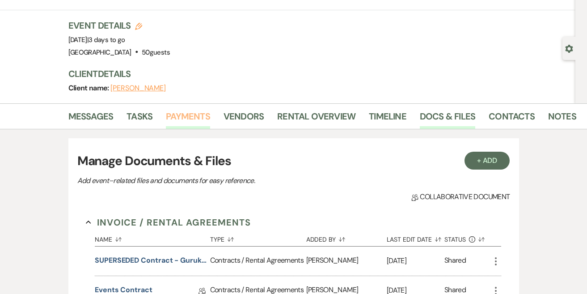
click at [201, 111] on link "Payments" at bounding box center [188, 119] width 44 height 20
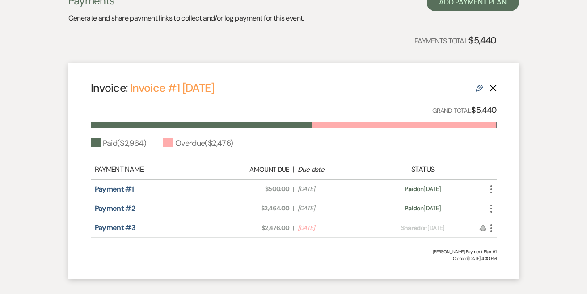
scroll to position [199, 0]
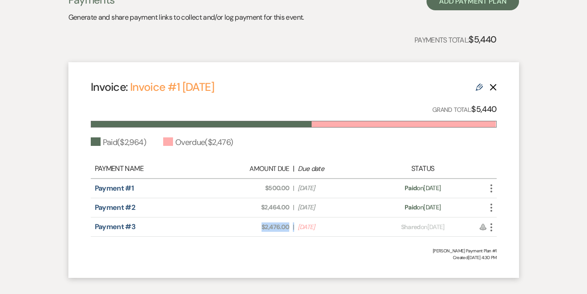
drag, startPoint x: 262, startPoint y: 226, endPoint x: 296, endPoint y: 227, distance: 34.0
click at [296, 227] on div "Amount Due: $2,476.00 | Due Date [DATE]" at bounding box center [293, 226] width 159 height 9
click at [285, 243] on div "Invoice: Invoice #1 [DATE] Edit Delete Grand Total: $5,440 Paid ( $2,964 ) Over…" at bounding box center [293, 170] width 451 height 216
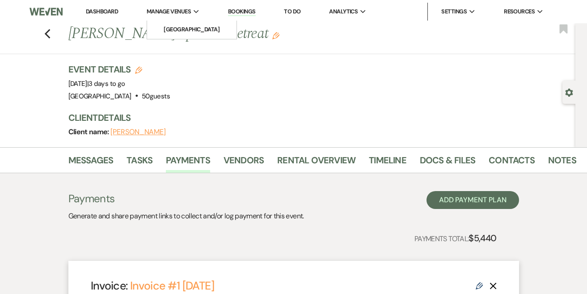
scroll to position [0, 0]
click at [101, 8] on link "Dashboard" at bounding box center [102, 12] width 32 height 8
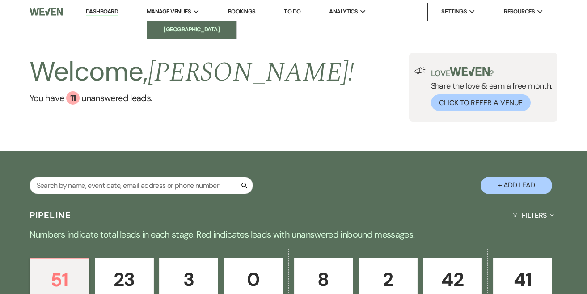
click at [189, 27] on li "[GEOGRAPHIC_DATA]" at bounding box center [192, 29] width 81 height 9
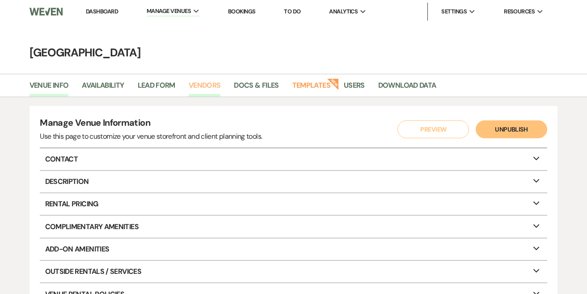
click at [209, 82] on link "Vendors" at bounding box center [205, 88] width 32 height 17
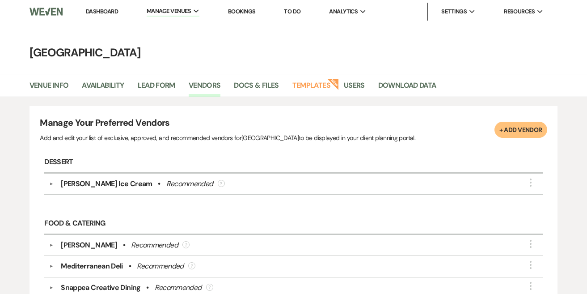
click at [107, 11] on link "Dashboard" at bounding box center [102, 12] width 32 height 8
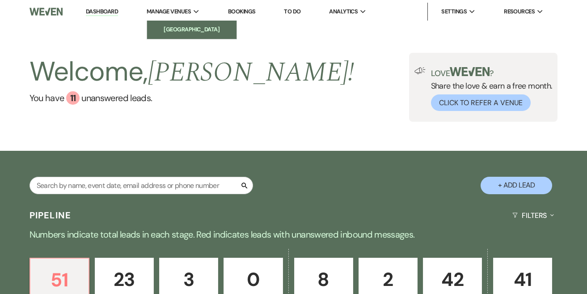
click at [188, 33] on li "[GEOGRAPHIC_DATA]" at bounding box center [192, 29] width 81 height 9
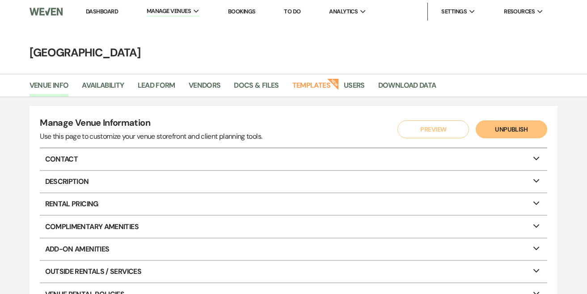
scroll to position [2, 0]
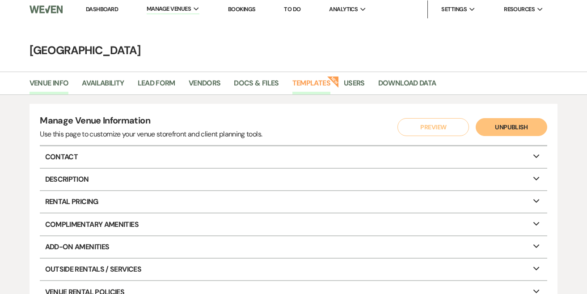
click at [311, 79] on link "Templates" at bounding box center [312, 85] width 38 height 17
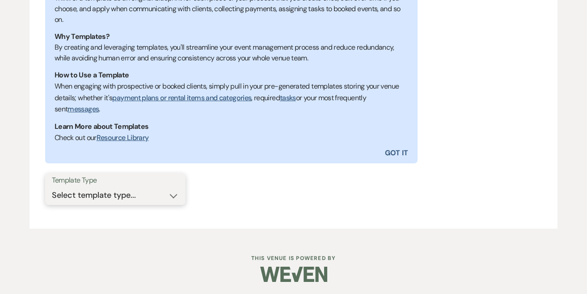
scroll to position [208, 0]
select select "Message Templates"
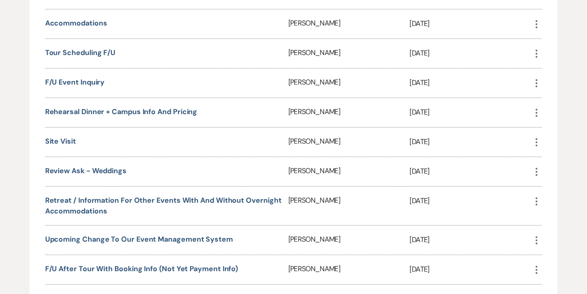
scroll to position [1027, 0]
click at [137, 196] on link "Retreat / information for other events with and without overnight accommodations" at bounding box center [163, 206] width 237 height 20
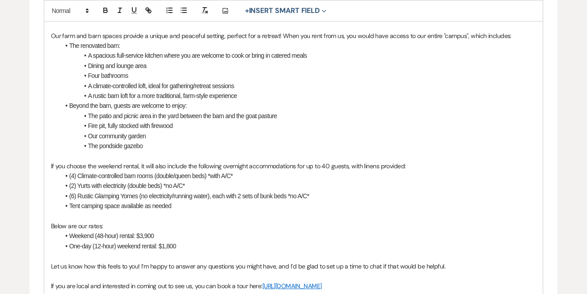
scroll to position [318, 0]
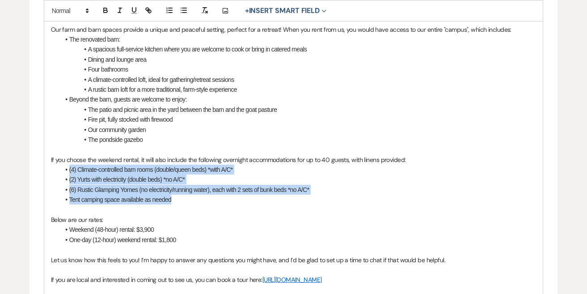
drag, startPoint x: 191, startPoint y: 192, endPoint x: 59, endPoint y: 164, distance: 135.5
click at [59, 164] on div "Dear {{recipientFirstName}}, We appreciate your interest in hosting your {{even…" at bounding box center [293, 140] width 499 height 362
copy ul "(4) Climate-controlled barn rooms (double/queen beds) *with A/C* (2) Yurts with…"
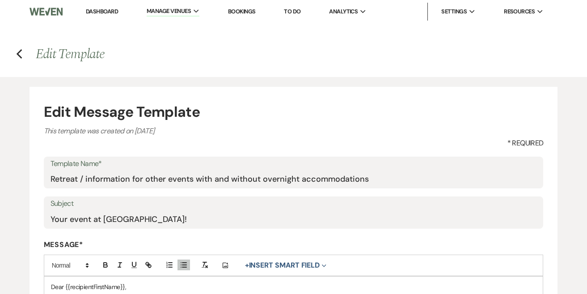
scroll to position [0, 0]
click at [94, 9] on link "Dashboard" at bounding box center [102, 12] width 32 height 8
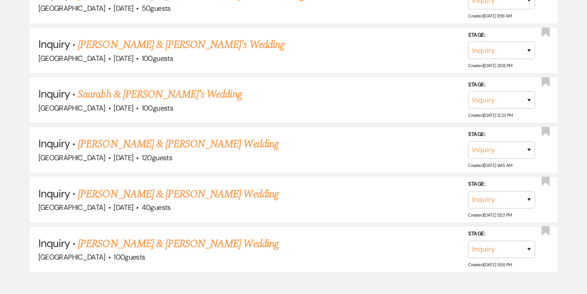
scroll to position [2716, 0]
